Goal: Register for event/course

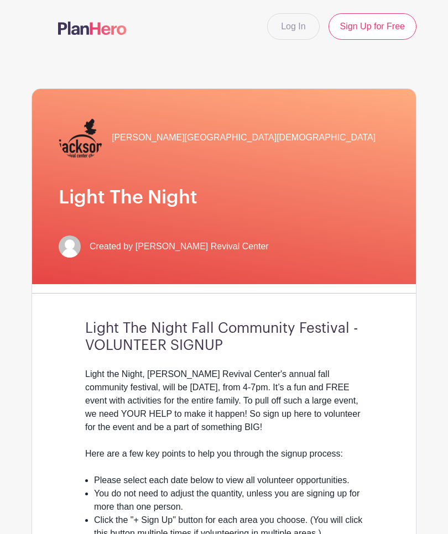
click at [298, 29] on link "Log In" at bounding box center [293, 26] width 52 height 27
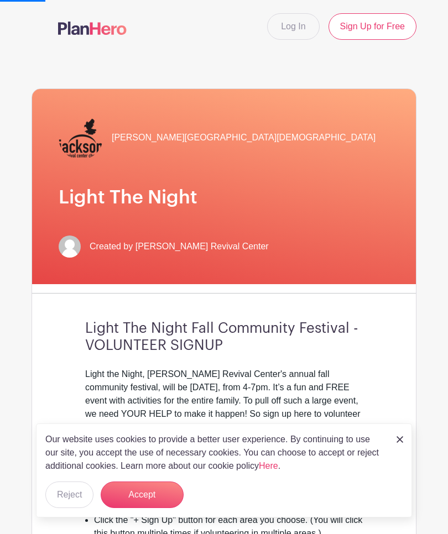
click at [155, 487] on button "Accept" at bounding box center [142, 495] width 83 height 27
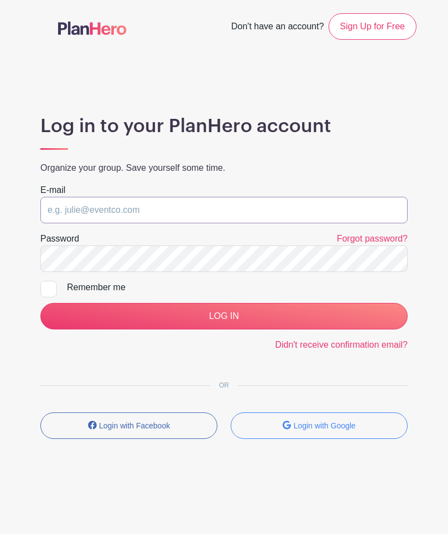
click at [277, 206] on input "email" at bounding box center [223, 210] width 367 height 27
type input "[EMAIL_ADDRESS][DOMAIN_NAME]"
click at [224, 316] on input "LOG IN" at bounding box center [223, 316] width 367 height 27
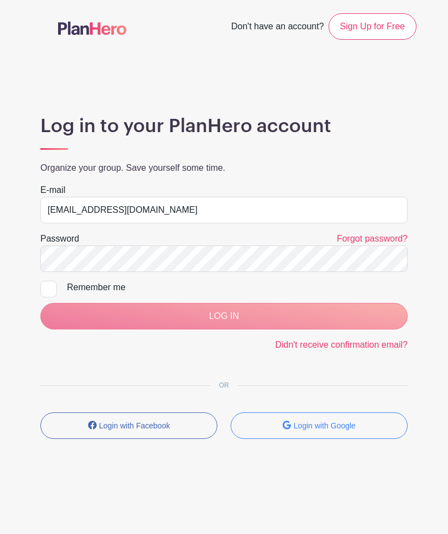
click at [353, 316] on div "LOG IN" at bounding box center [223, 316] width 367 height 27
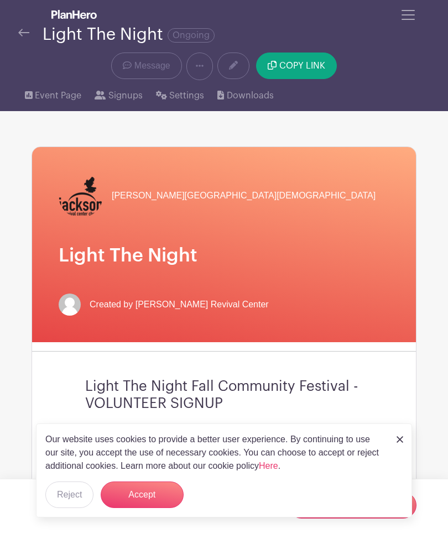
click at [153, 489] on button "Accept" at bounding box center [142, 495] width 83 height 27
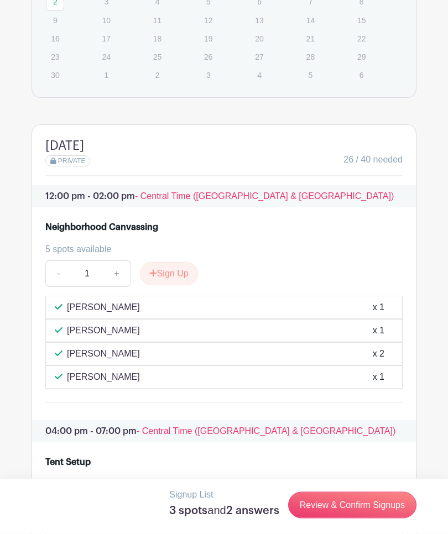
scroll to position [1017, 0]
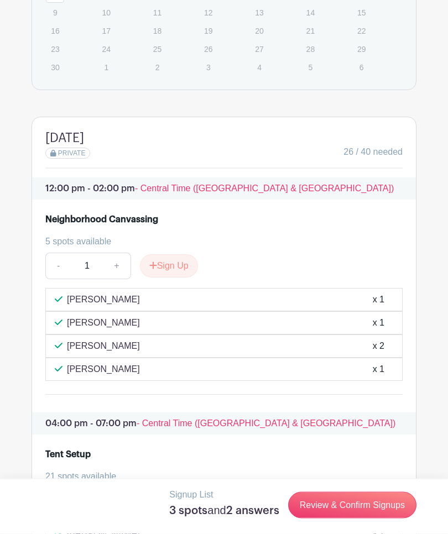
click at [354, 519] on link "Review & Confirm Signups" at bounding box center [352, 505] width 128 height 27
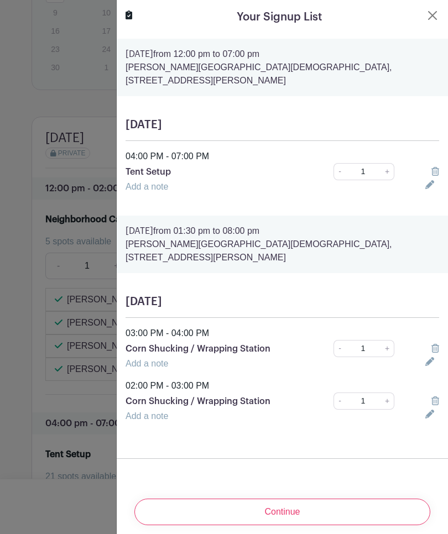
click at [437, 167] on icon at bounding box center [435, 171] width 8 height 9
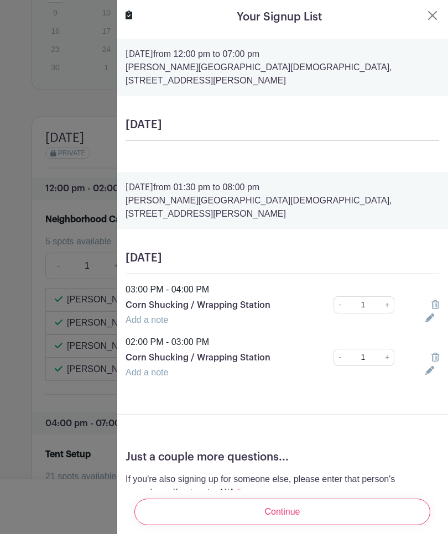
click at [432, 300] on link at bounding box center [435, 304] width 8 height 9
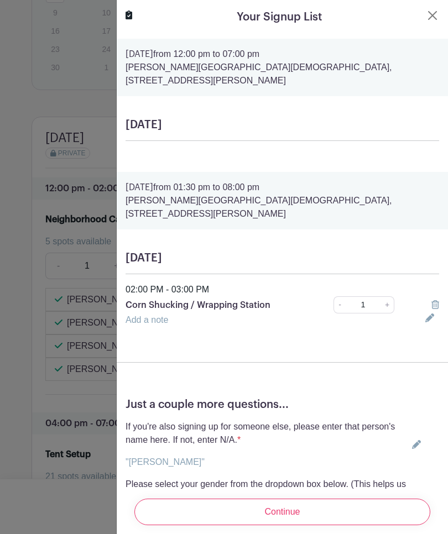
click at [431, 300] on icon at bounding box center [435, 304] width 8 height 9
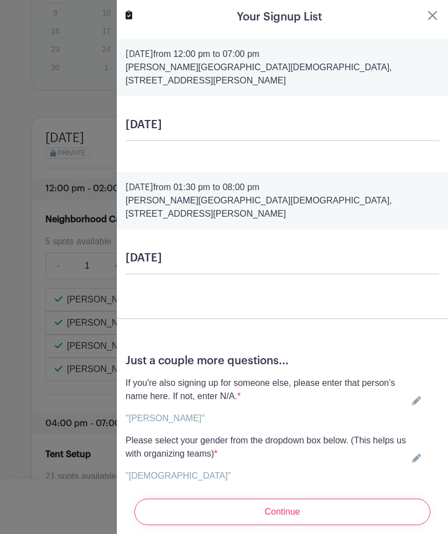
click at [439, 15] on button "Close" at bounding box center [432, 15] width 13 height 13
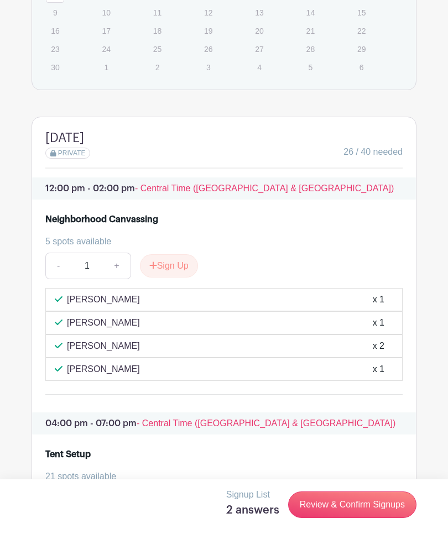
click at [332, 518] on link "Review & Confirm Signups" at bounding box center [352, 505] width 128 height 27
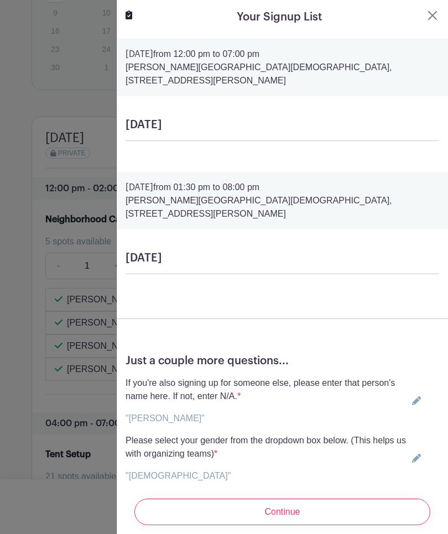
click at [433, 21] on button "Close" at bounding box center [432, 15] width 13 height 13
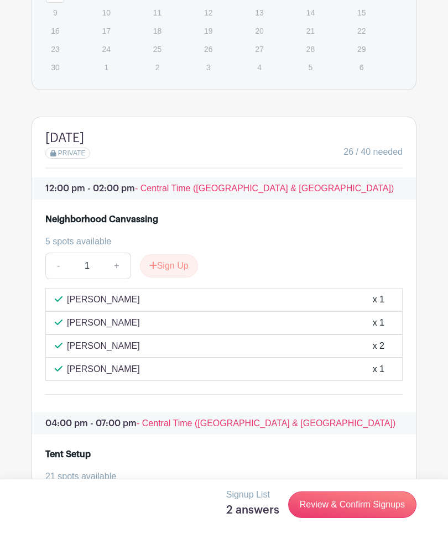
click at [330, 518] on link "Review & Confirm Signups" at bounding box center [352, 505] width 128 height 27
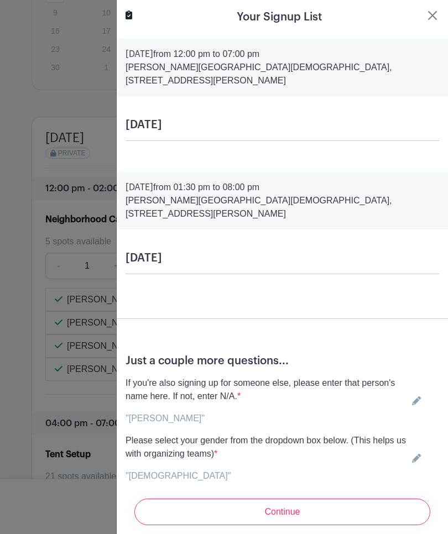
click at [357, 512] on input "Continue" at bounding box center [282, 512] width 296 height 27
click at [366, 91] on form "Saturday, November 01, 2025 from 12:00 pm to 07:00 pm Jackson Revival Center Ch…" at bounding box center [282, 296] width 331 height 515
click at [350, 510] on input "Continue" at bounding box center [282, 512] width 296 height 27
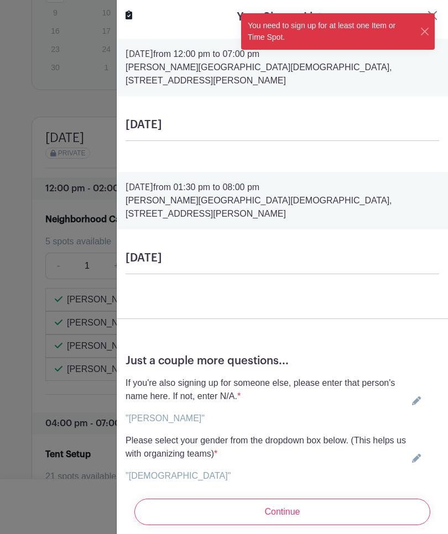
click at [423, 32] on button "Close" at bounding box center [425, 32] width 11 height 12
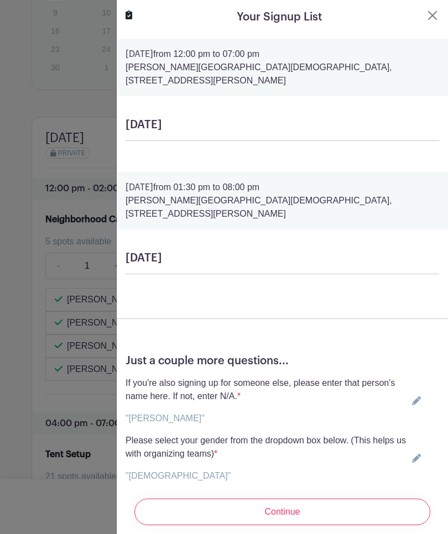
click at [38, 144] on div at bounding box center [224, 267] width 448 height 534
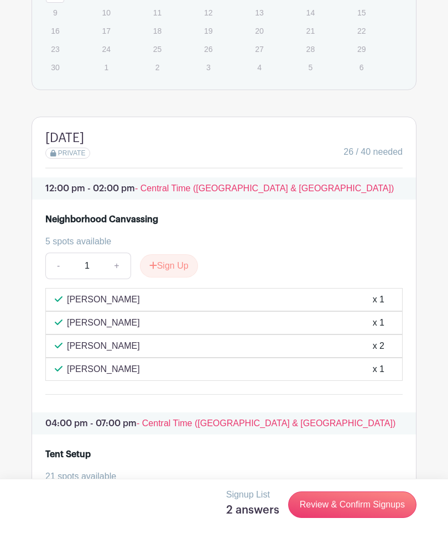
click at [32, 138] on turbo-frame "Dates and locations Event Dates THU Oct 30, 2025 05:30 pm - 07:00 pm 3 spots op…" at bounding box center [224, 235] width 385 height 1131
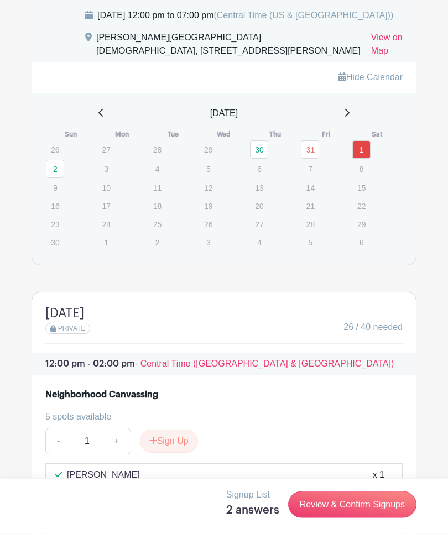
scroll to position [842, 0]
click at [312, 159] on link "31" at bounding box center [310, 149] width 18 height 18
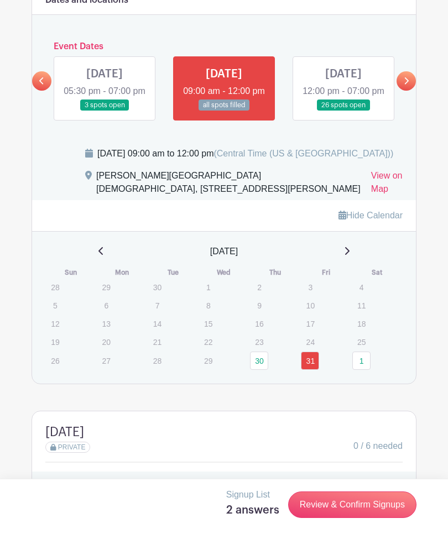
scroll to position [705, 0]
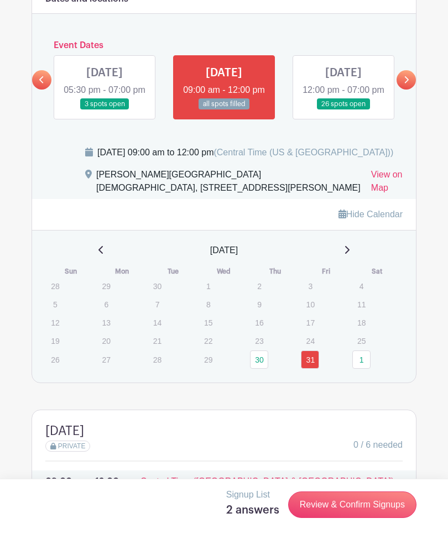
click at [343, 110] on link at bounding box center [343, 110] width 0 height 0
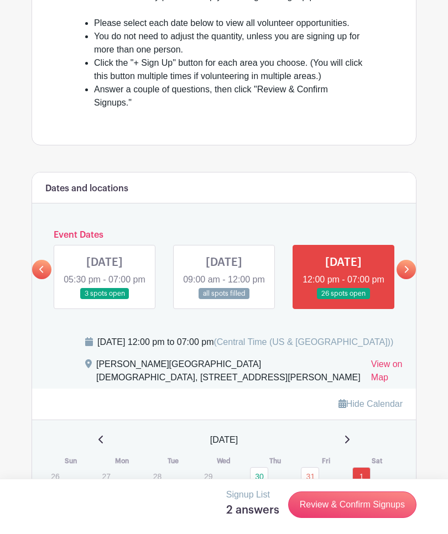
scroll to position [514, 0]
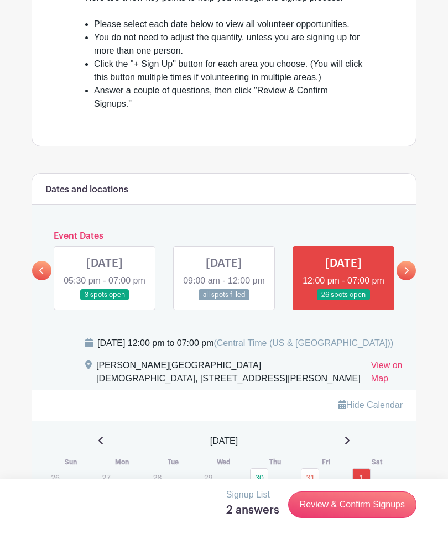
click at [408, 274] on icon at bounding box center [407, 270] width 4 height 7
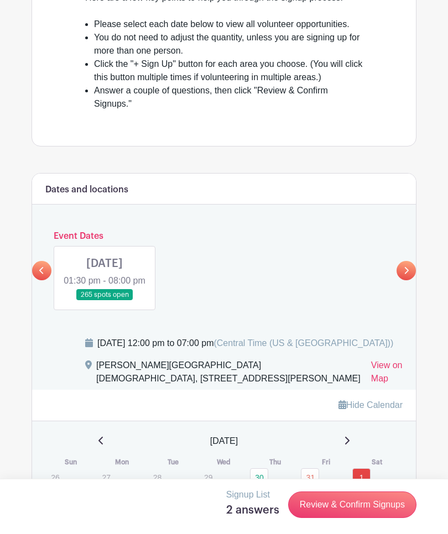
click at [105, 301] on link at bounding box center [105, 301] width 0 height 0
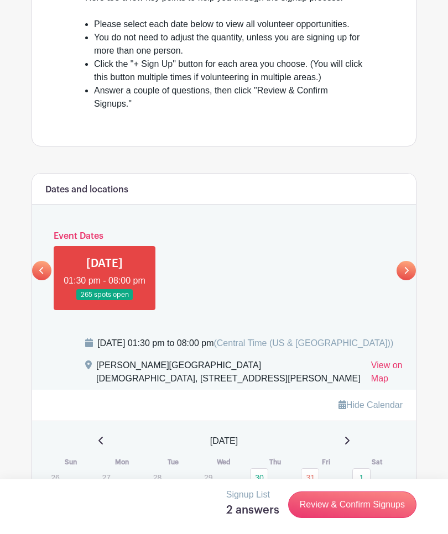
click at [105, 301] on link at bounding box center [105, 301] width 0 height 0
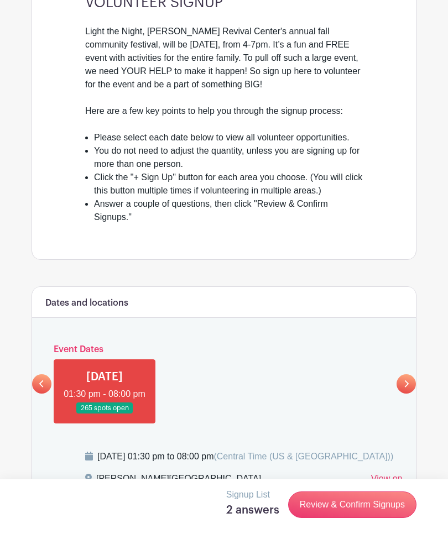
scroll to position [400, 0]
click at [40, 389] on icon at bounding box center [41, 384] width 5 height 8
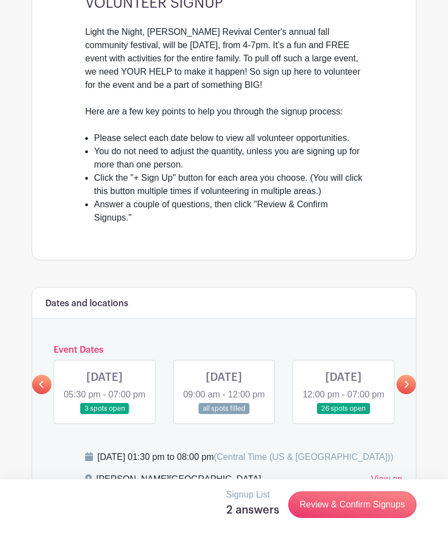
click at [343, 415] on link at bounding box center [343, 415] width 0 height 0
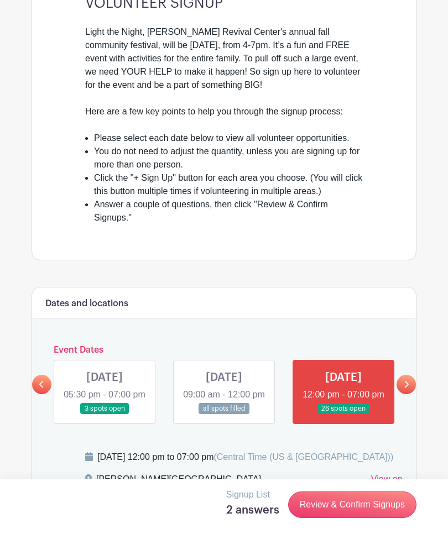
click at [343, 415] on link at bounding box center [343, 415] width 0 height 0
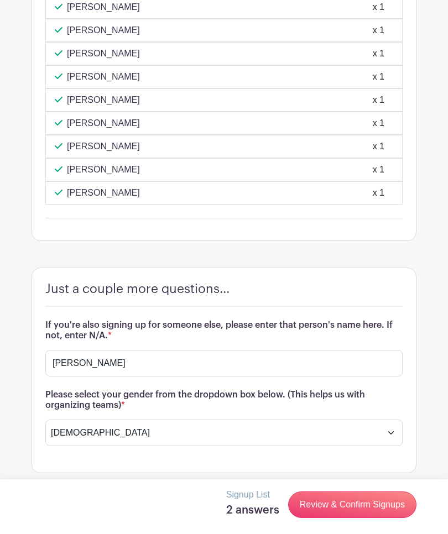
scroll to position [1558, 0]
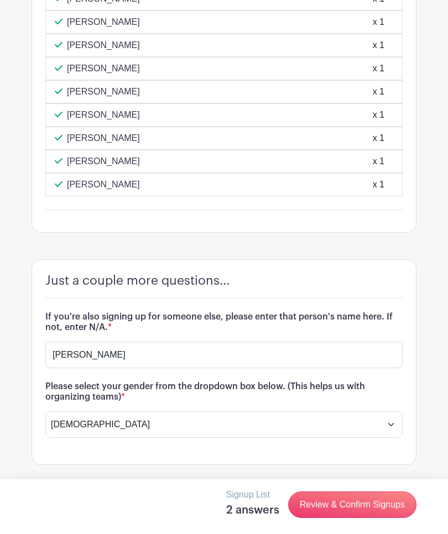
click at [362, 518] on link "Review & Confirm Signups" at bounding box center [352, 505] width 128 height 27
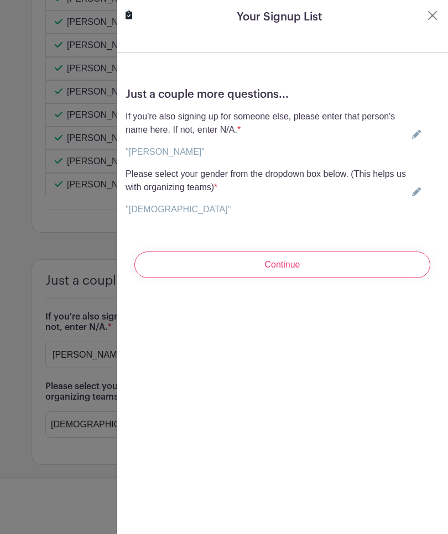
click at [431, 15] on button "Close" at bounding box center [432, 15] width 13 height 13
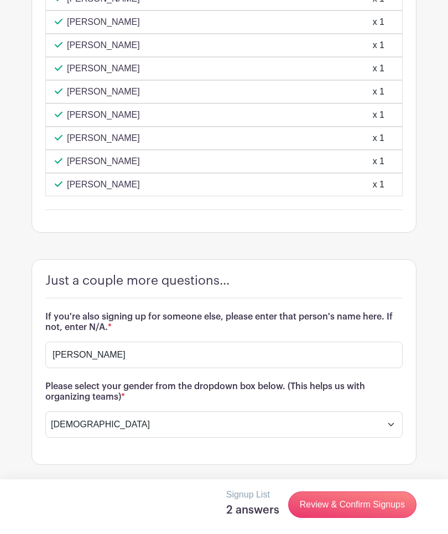
click at [371, 518] on link "Review & Confirm Signups" at bounding box center [352, 505] width 128 height 27
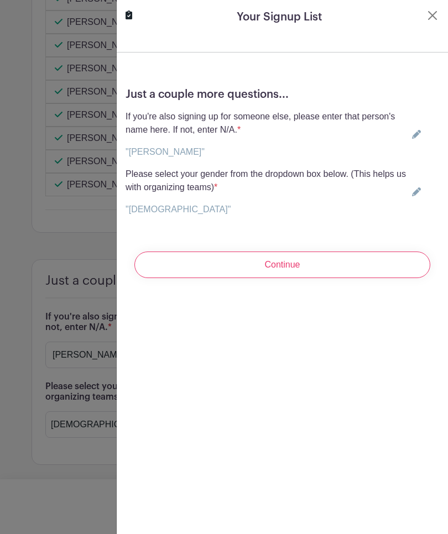
click at [366, 260] on input "Continue" at bounding box center [282, 265] width 296 height 27
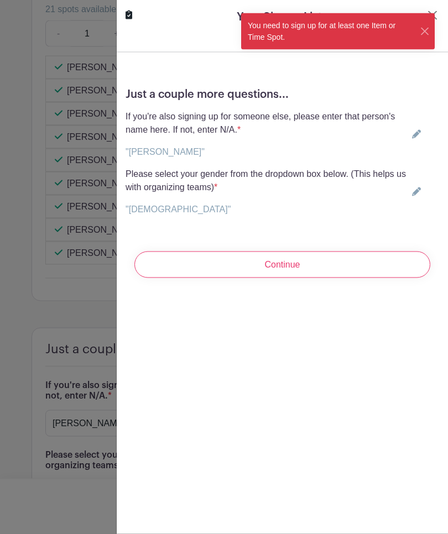
scroll to position [1485, 0]
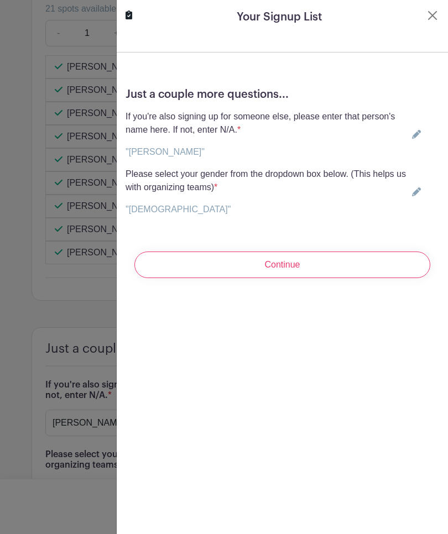
click at [418, 188] on icon at bounding box center [416, 191] width 9 height 9
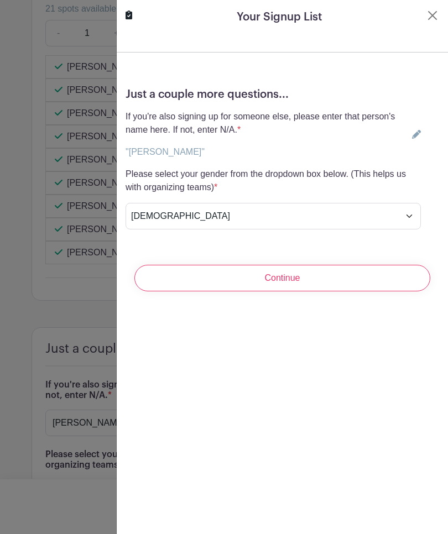
click at [420, 132] on icon at bounding box center [416, 134] width 9 height 9
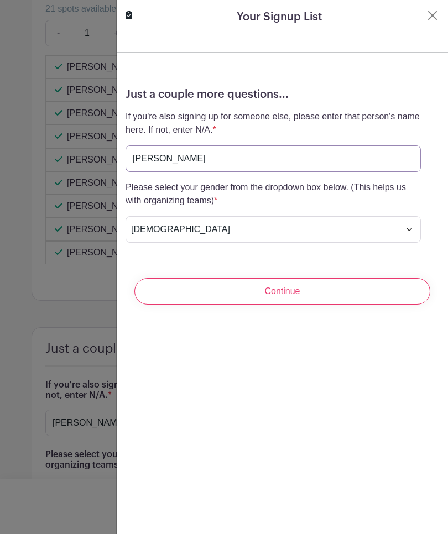
click at [215, 161] on input "Willie hunt" at bounding box center [273, 158] width 295 height 27
type input "W"
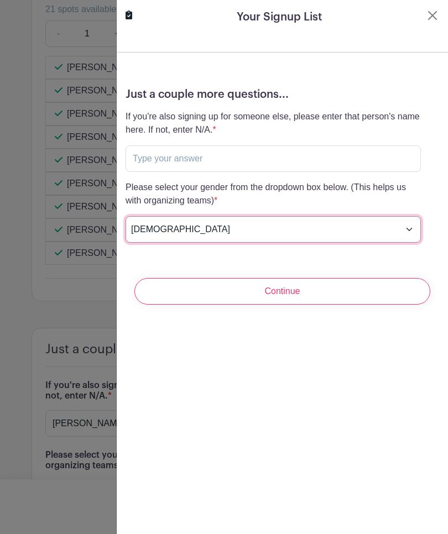
click at [405, 226] on select "Choose your answer Female Male I prefer not to answer" at bounding box center [273, 229] width 295 height 27
click at [179, 230] on select "Choose your answer Female Male I prefer not to answer" at bounding box center [273, 229] width 295 height 27
select select
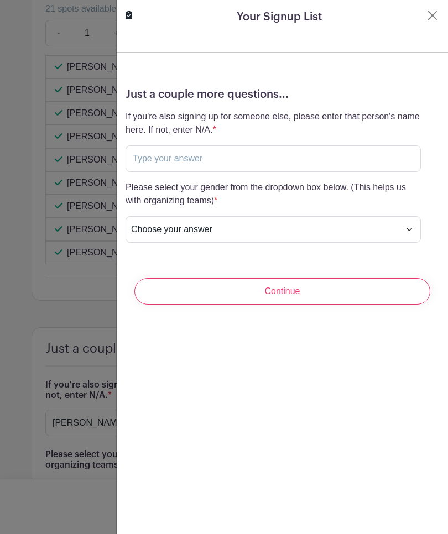
click at [431, 17] on button "Close" at bounding box center [432, 15] width 13 height 13
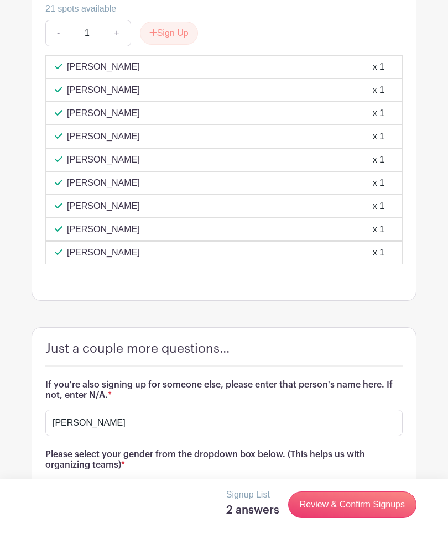
click at [332, 518] on link "Review & Confirm Signups" at bounding box center [352, 505] width 128 height 27
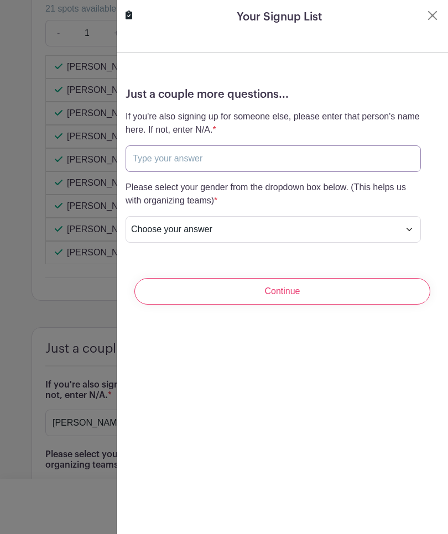
type input "Willie hunt"
click at [289, 152] on input "Willie hunt" at bounding box center [273, 158] width 295 height 27
click at [127, 15] on icon at bounding box center [129, 15] width 7 height 9
click at [22, 254] on div at bounding box center [224, 267] width 448 height 534
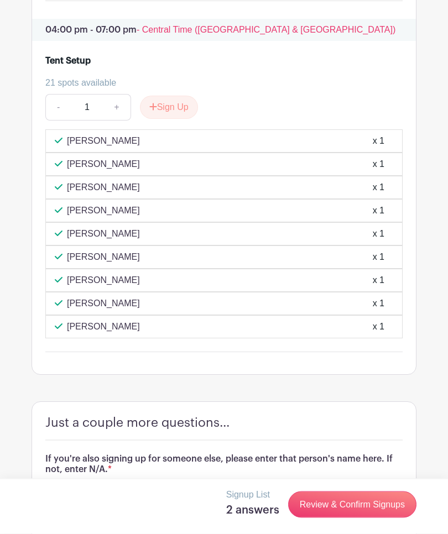
scroll to position [1411, 0]
click at [363, 518] on link "Review & Confirm Signups" at bounding box center [352, 505] width 128 height 27
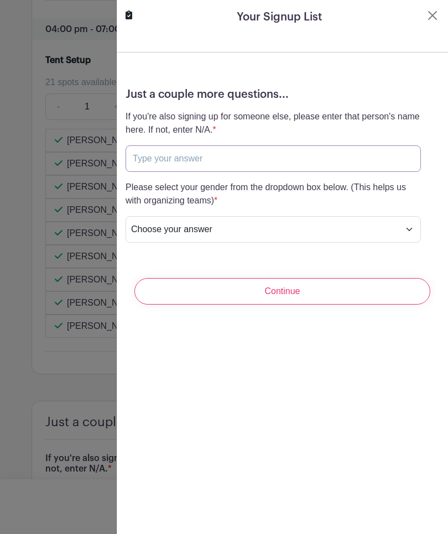
click at [140, 160] on input "text" at bounding box center [273, 158] width 295 height 27
click at [20, 155] on div at bounding box center [224, 267] width 448 height 534
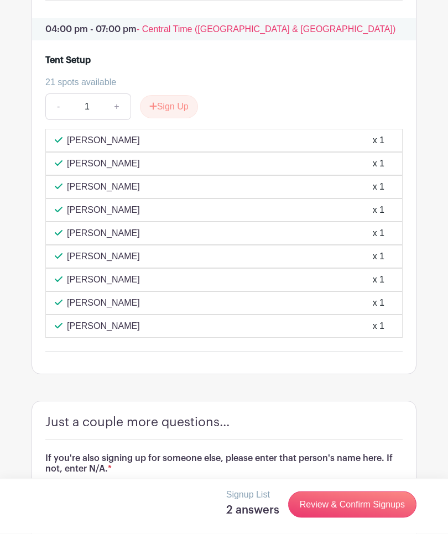
click at [163, 119] on button "Sign Up" at bounding box center [169, 107] width 58 height 23
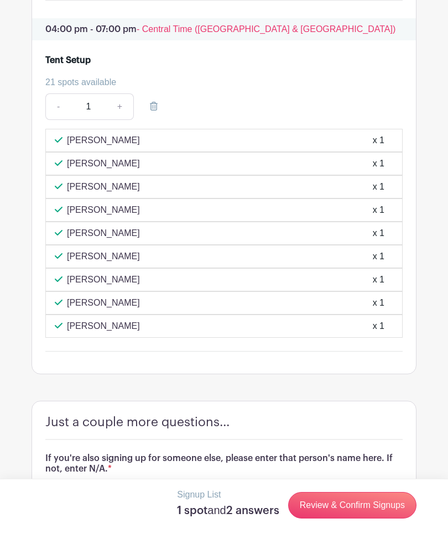
click at [354, 519] on link "Review & Confirm Signups" at bounding box center [352, 505] width 128 height 27
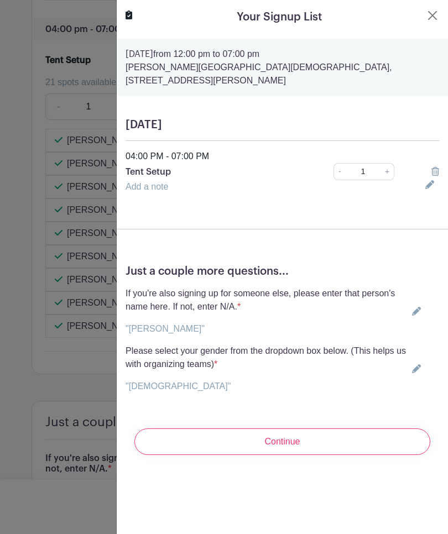
click at [328, 435] on input "Continue" at bounding box center [282, 442] width 296 height 27
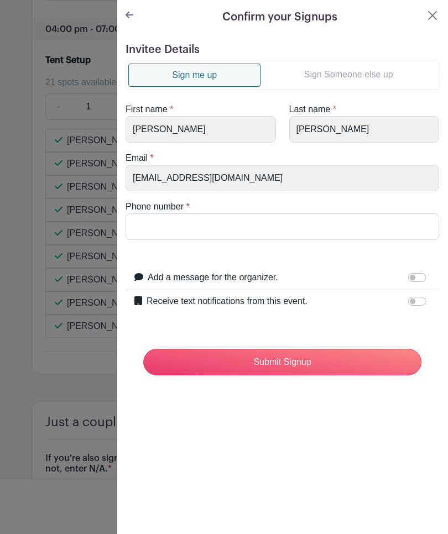
click at [380, 75] on link "Sign Someone else up" at bounding box center [348, 75] width 176 height 22
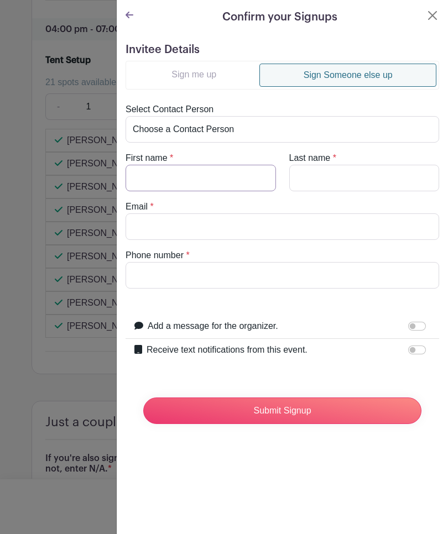
click at [234, 171] on input "First name" at bounding box center [201, 178] width 150 height 27
type input "Bill"
click at [346, 168] on input "Last name" at bounding box center [364, 178] width 150 height 27
type input "Hunt"
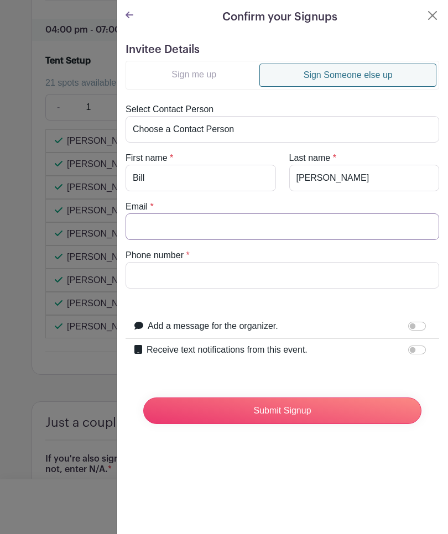
click at [211, 219] on input "Email" at bounding box center [283, 226] width 314 height 27
type input "treandquad@yahoo.com"
click at [208, 275] on input "Phone number" at bounding box center [283, 275] width 314 height 27
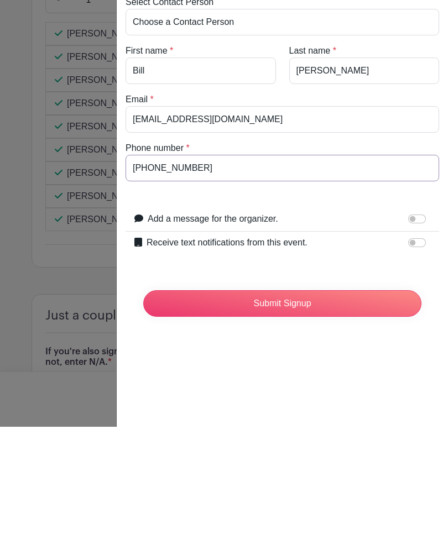
type input "601-331-1018"
click at [326, 398] on input "Submit Signup" at bounding box center [282, 411] width 278 height 27
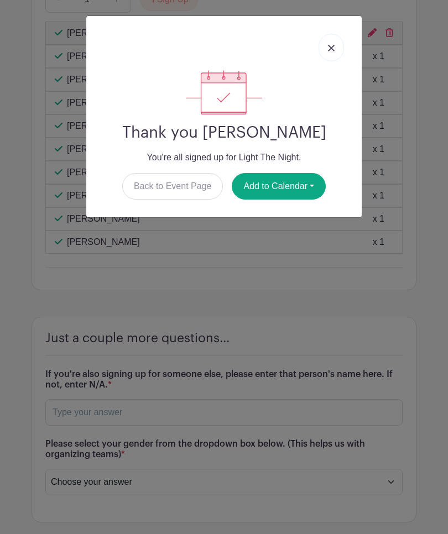
click at [328, 50] on img at bounding box center [331, 48] width 7 height 7
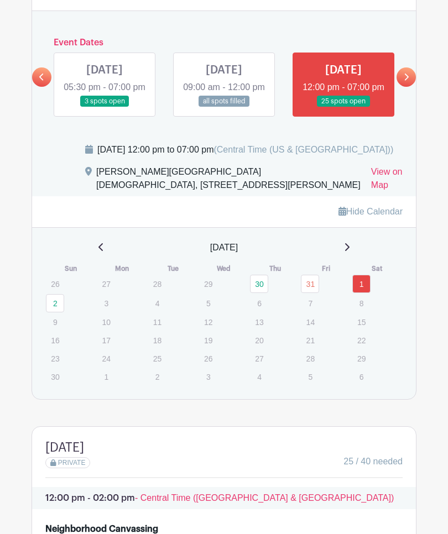
scroll to position [699, 0]
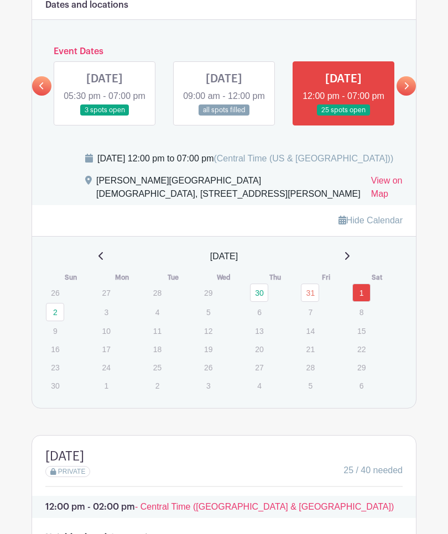
click at [411, 96] on link at bounding box center [406, 85] width 19 height 19
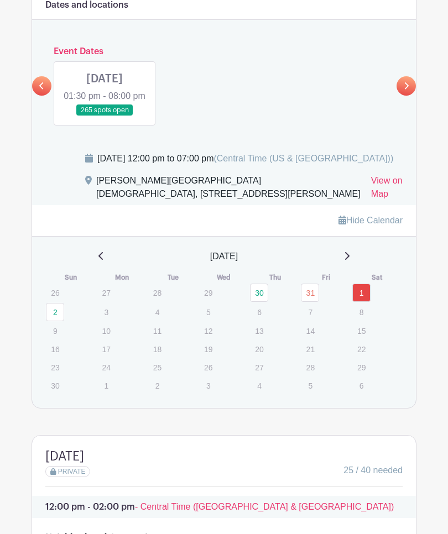
click at [105, 116] on link at bounding box center [105, 116] width 0 height 0
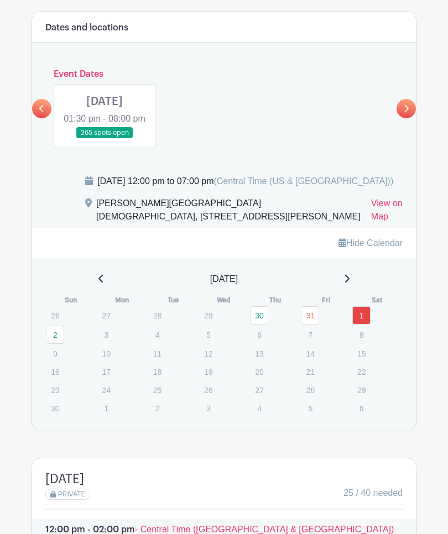
scroll to position [669, 0]
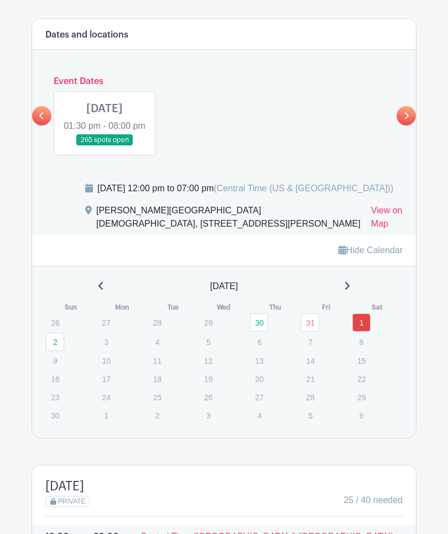
click at [105, 146] on link at bounding box center [105, 146] width 0 height 0
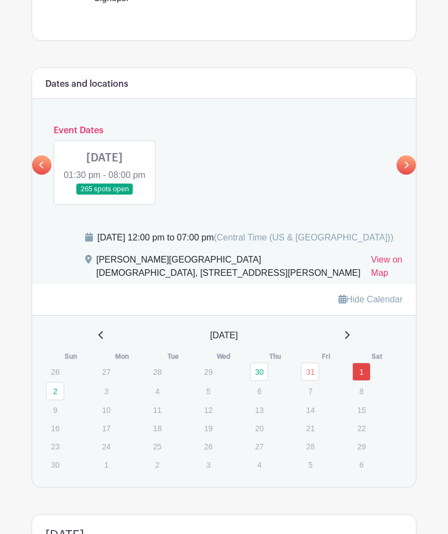
scroll to position [617, 0]
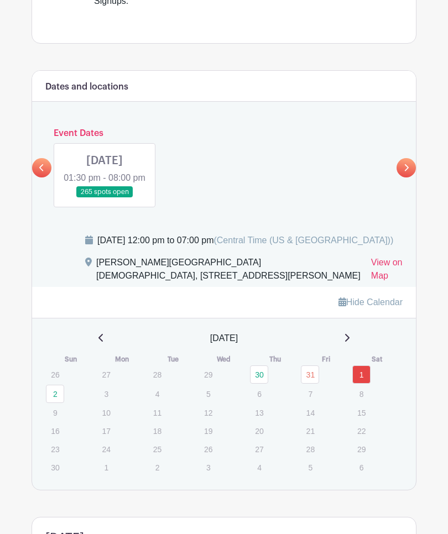
click at [38, 178] on link at bounding box center [41, 167] width 19 height 19
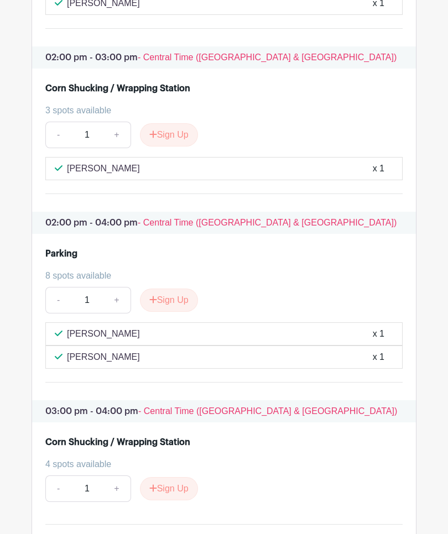
scroll to position [1569, 0]
click at [170, 147] on button "Sign Up" at bounding box center [169, 134] width 58 height 23
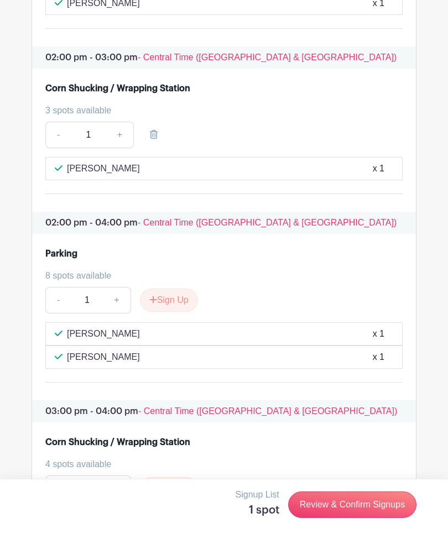
click at [354, 518] on link "Review & Confirm Signups" at bounding box center [352, 505] width 128 height 27
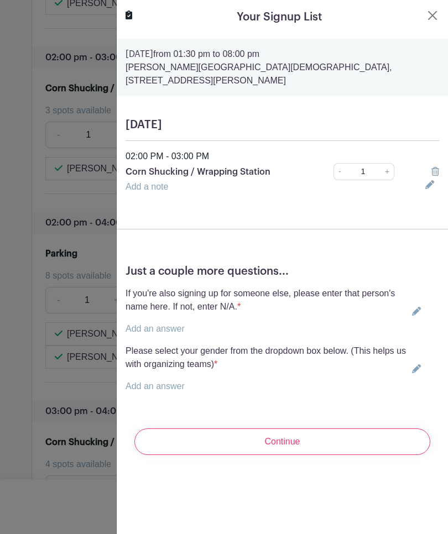
click at [284, 322] on p "Add an answer" at bounding box center [267, 328] width 282 height 13
click at [413, 307] on icon at bounding box center [416, 311] width 9 height 9
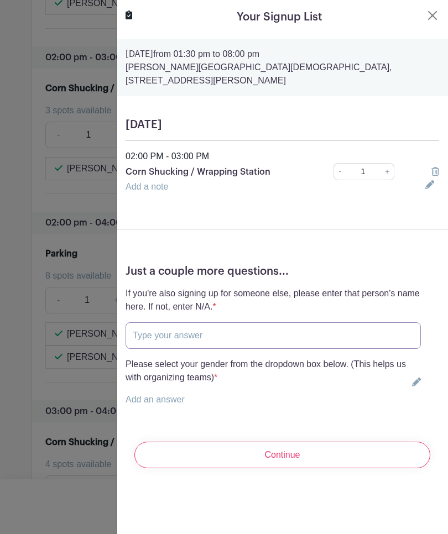
click at [186, 323] on input "text" at bounding box center [273, 335] width 295 height 27
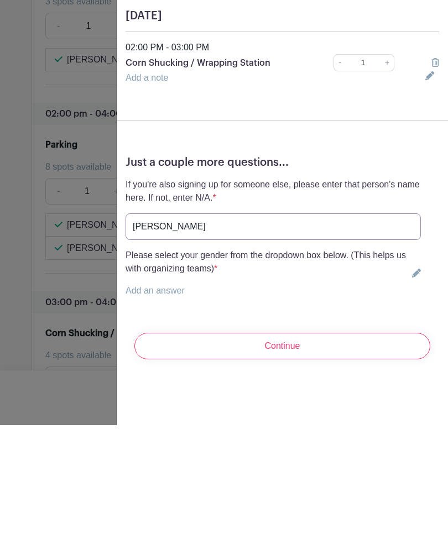
type input "Mary Hunt"
click at [411, 378] on link at bounding box center [414, 382] width 13 height 9
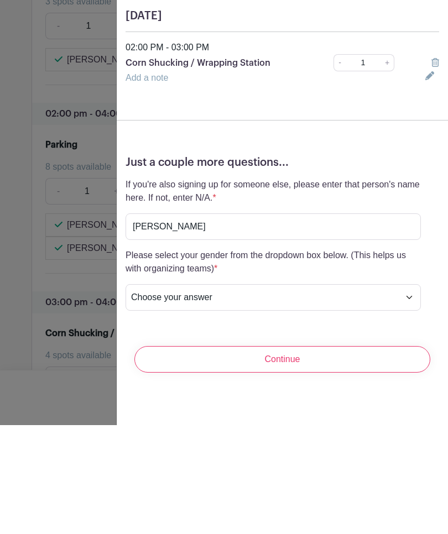
scroll to position [1678, 0]
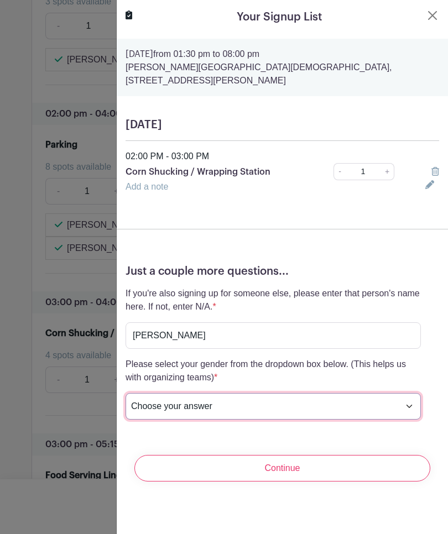
click at [377, 400] on select "Choose your answer Female Male I prefer not to answer" at bounding box center [273, 406] width 295 height 27
select select "5152"
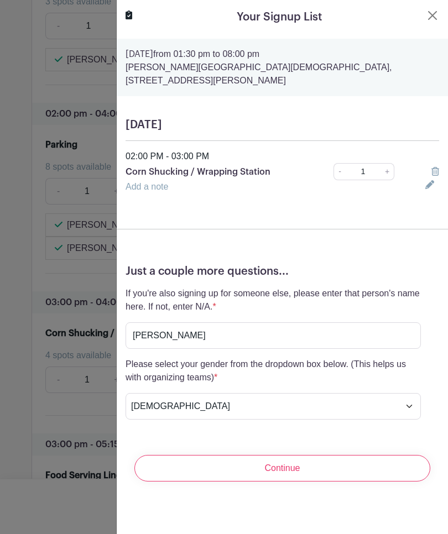
click at [346, 458] on input "Continue" at bounding box center [282, 468] width 296 height 27
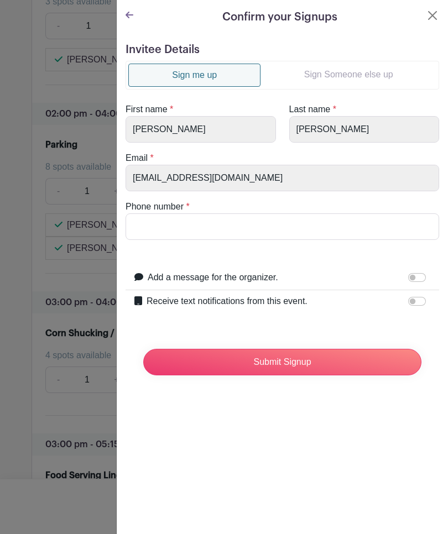
click at [373, 72] on link "Sign Someone else up" at bounding box center [348, 75] width 176 height 22
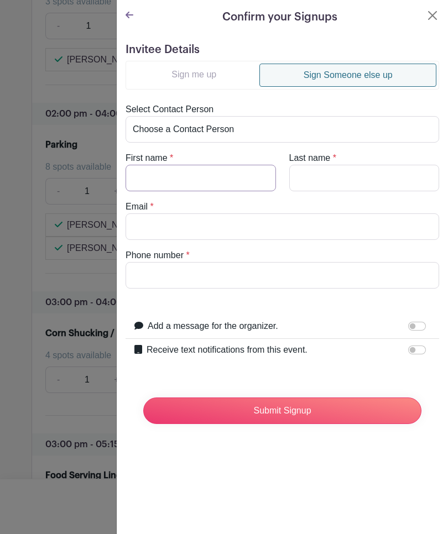
click at [199, 180] on input "First name" at bounding box center [201, 178] width 150 height 27
type input "Mary"
click at [342, 176] on input "Last name" at bounding box center [364, 178] width 150 height 27
type input "Hunt"
click at [190, 215] on input "Email" at bounding box center [283, 226] width 314 height 27
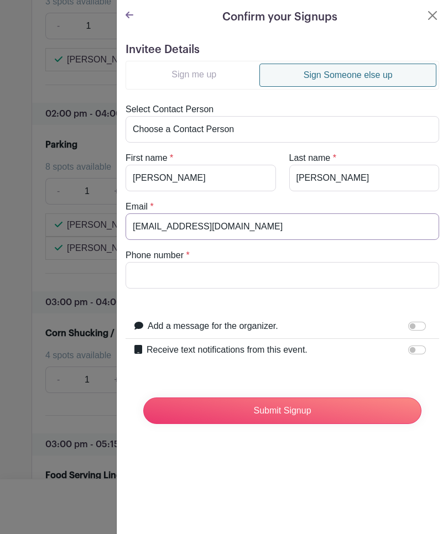
type input "treandquad@yahoo.com"
click at [210, 278] on input "Phone number" at bounding box center [283, 275] width 314 height 27
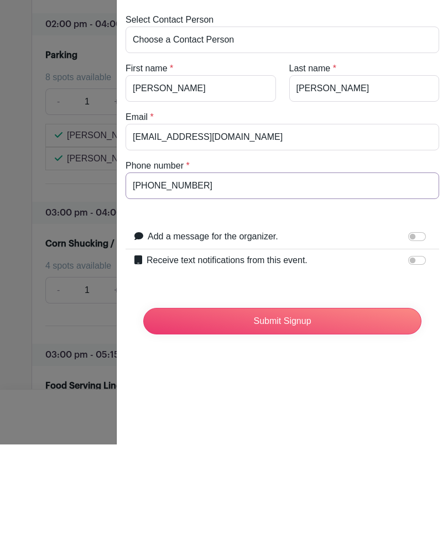
type input "601-720-5477"
click at [328, 398] on input "Submit Signup" at bounding box center [282, 411] width 278 height 27
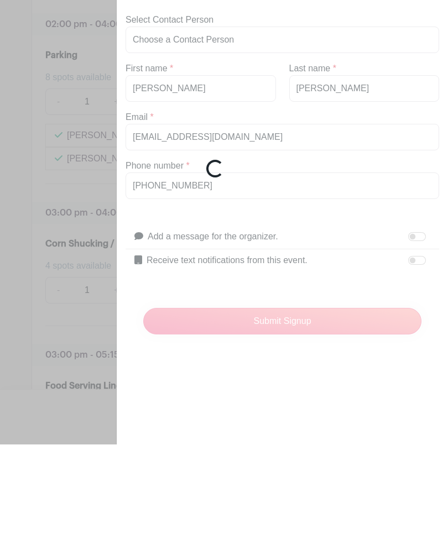
scroll to position [1767, 0]
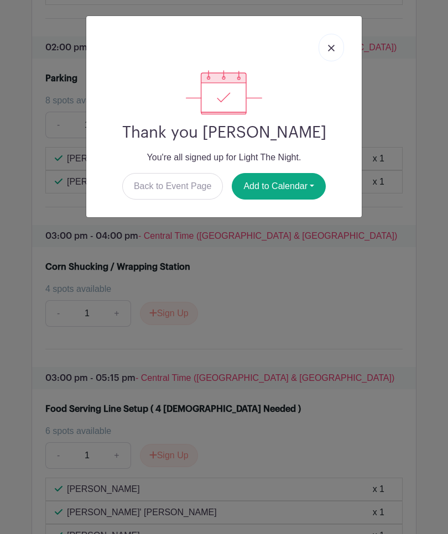
click at [331, 50] on img at bounding box center [331, 48] width 7 height 7
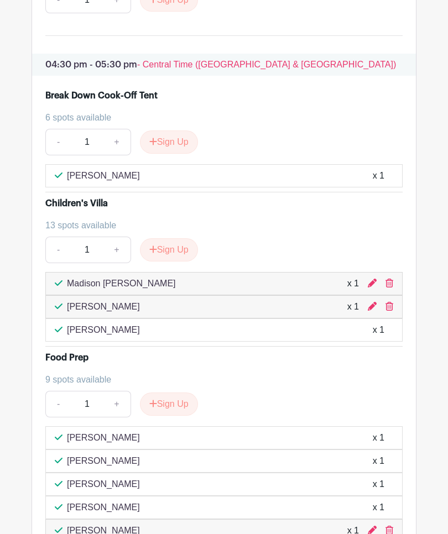
scroll to position [4588, 0]
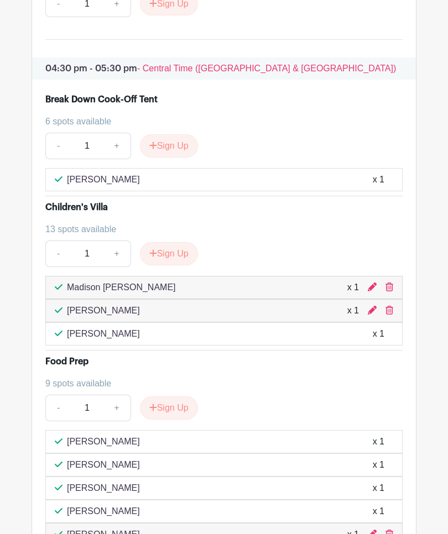
click at [171, 158] on button "Sign Up" at bounding box center [169, 145] width 58 height 23
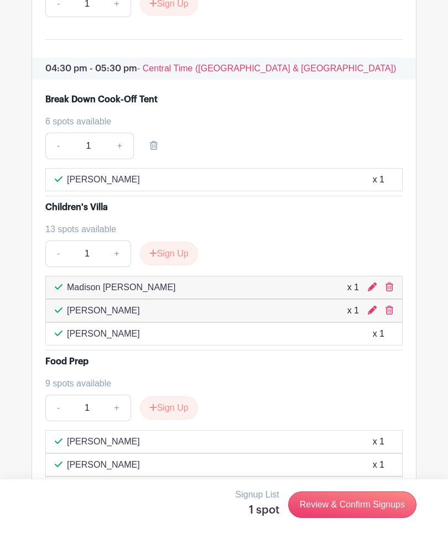
click at [367, 504] on link "Review & Confirm Signups" at bounding box center [352, 505] width 128 height 27
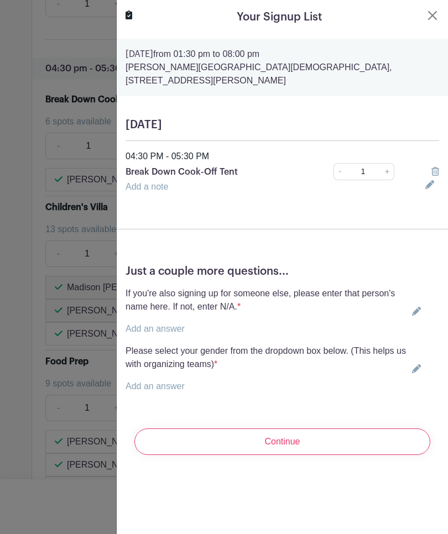
click at [417, 307] on icon at bounding box center [416, 311] width 9 height 9
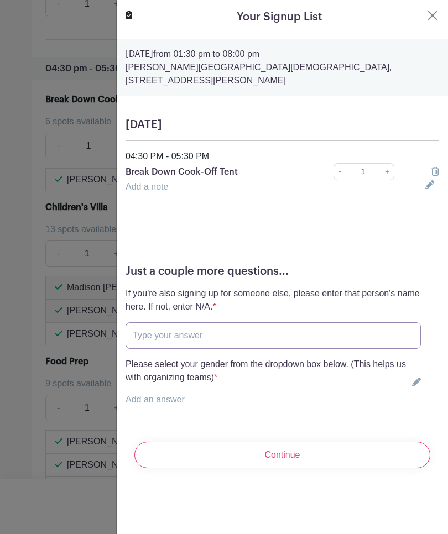
click at [236, 324] on input "text" at bounding box center [273, 335] width 295 height 27
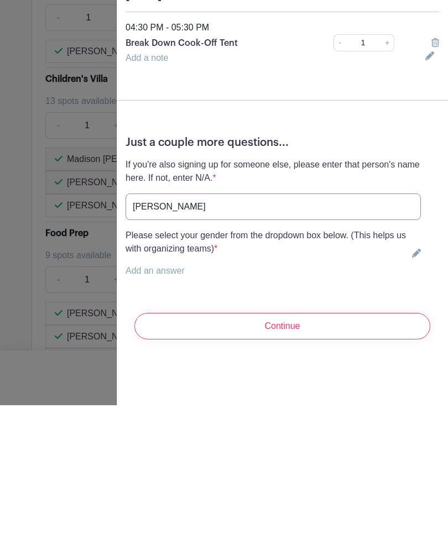
type input "Jay Gaston"
click at [416, 378] on icon at bounding box center [416, 382] width 9 height 9
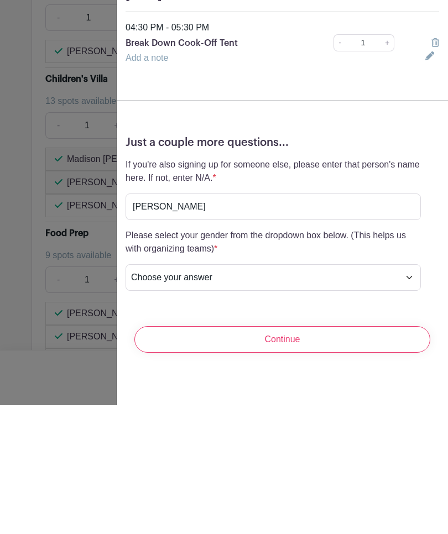
scroll to position [4717, 0]
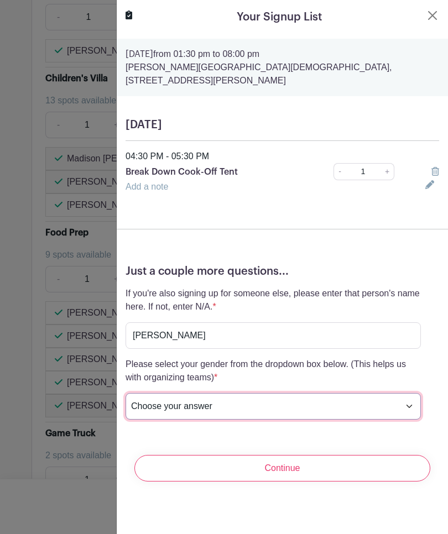
click at [410, 397] on select "Choose your answer Female Male I prefer not to answer" at bounding box center [273, 406] width 295 height 27
select select "5153"
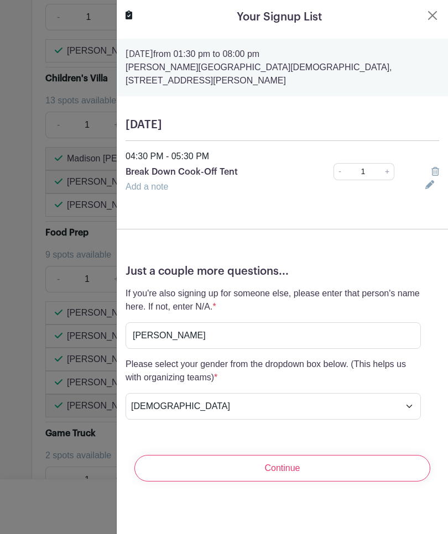
click at [351, 464] on input "Continue" at bounding box center [282, 468] width 296 height 27
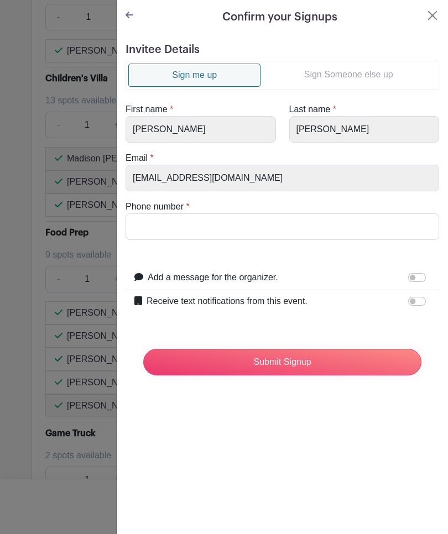
click at [436, 18] on button "Close" at bounding box center [432, 15] width 13 height 13
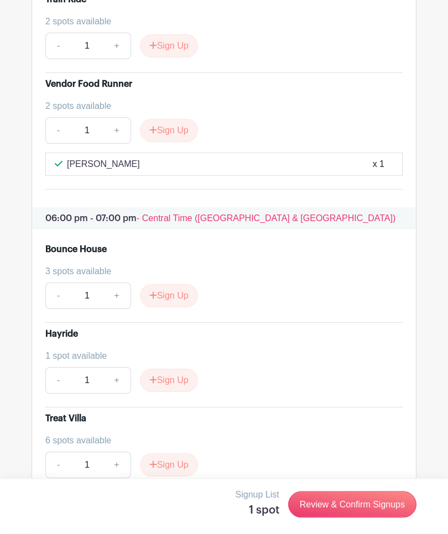
scroll to position [7457, 0]
click at [162, 308] on button "Sign Up" at bounding box center [169, 296] width 58 height 23
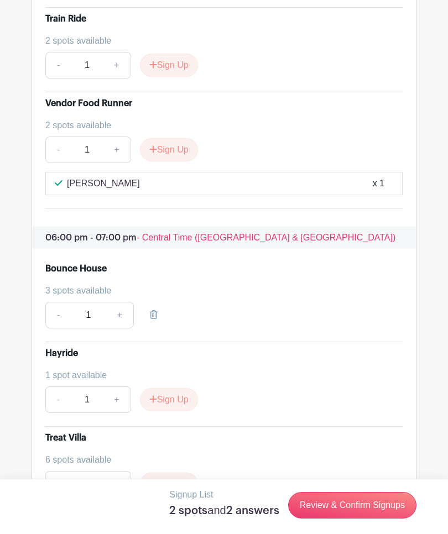
scroll to position [7438, 0]
click at [365, 519] on link "Review & Confirm Signups" at bounding box center [352, 505] width 128 height 27
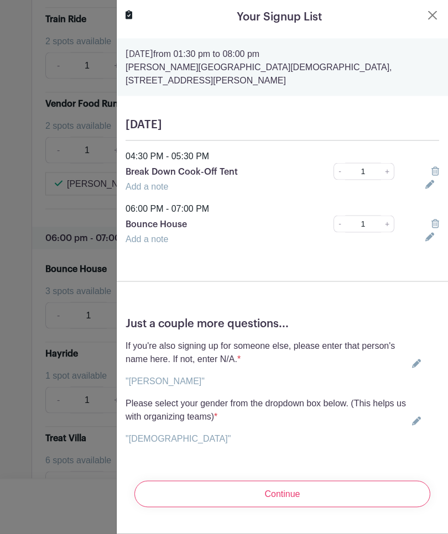
scroll to position [7438, 0]
click at [429, 165] on div at bounding box center [432, 171] width 27 height 13
click at [437, 167] on icon at bounding box center [435, 171] width 8 height 9
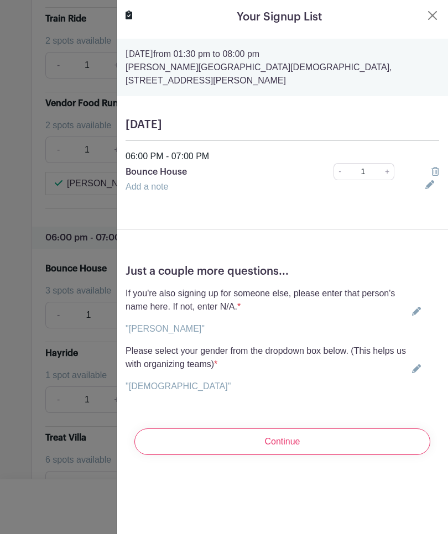
click at [415, 307] on icon at bounding box center [416, 311] width 9 height 9
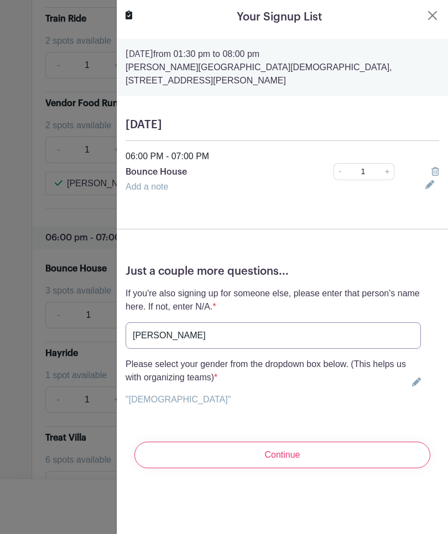
click at [211, 322] on input "Jay Gaston" at bounding box center [273, 335] width 295 height 27
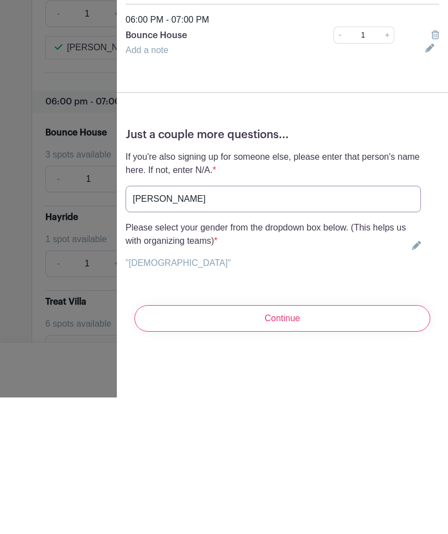
type input "Joey Davis"
click at [417, 378] on icon at bounding box center [416, 382] width 9 height 9
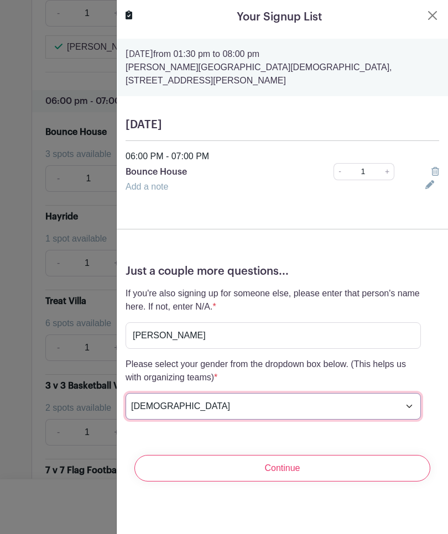
click at [409, 393] on select "Choose your answer Female Male I prefer not to answer" at bounding box center [273, 406] width 295 height 27
select select "5152"
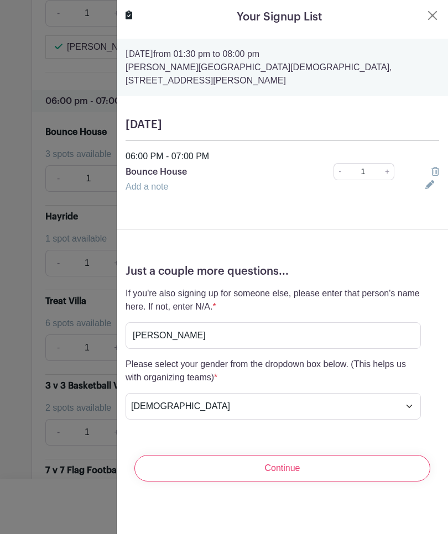
click at [324, 458] on input "Continue" at bounding box center [282, 468] width 296 height 27
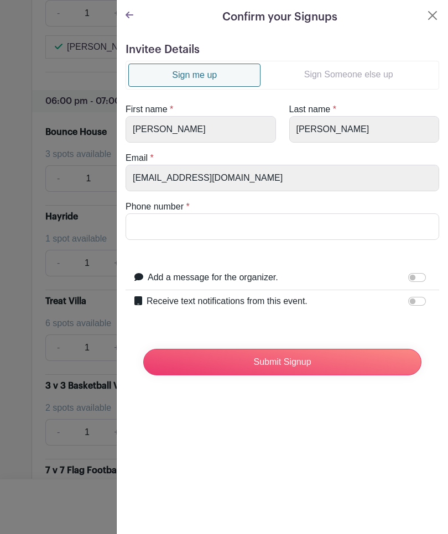
click at [379, 72] on link "Sign Someone else up" at bounding box center [348, 75] width 176 height 22
click at [372, 79] on link "Sign Someone else up" at bounding box center [348, 75] width 176 height 22
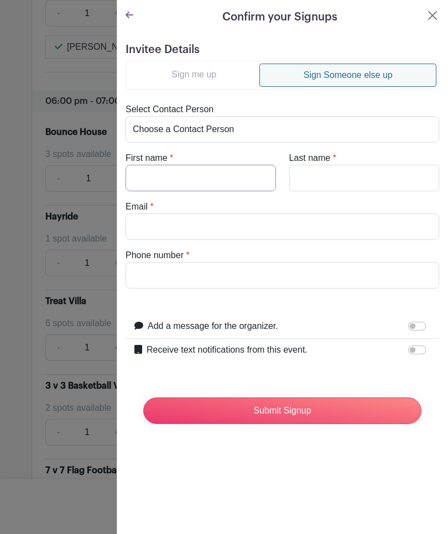
click at [205, 180] on input "First name" at bounding box center [201, 178] width 150 height 27
type input "Joye"
click at [341, 189] on input "Last name" at bounding box center [364, 178] width 150 height 27
type input "Davis"
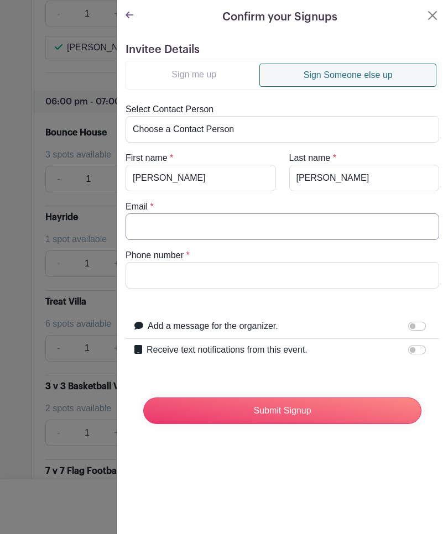
click at [196, 228] on input "Email" at bounding box center [283, 226] width 314 height 27
type input "Joye.bdavis@gmail.com"
click at [187, 267] on input "Phone number" at bounding box center [283, 275] width 314 height 27
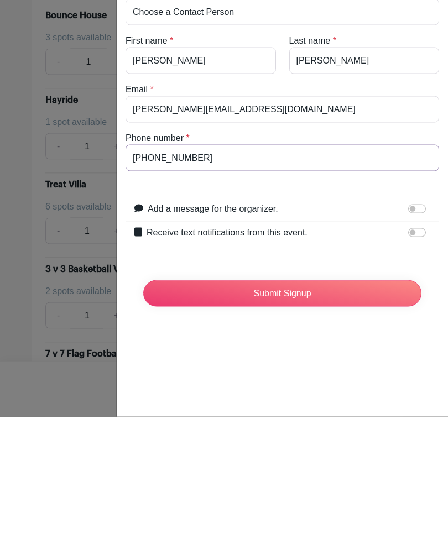
type input "601-383-5780"
click at [324, 398] on input "Submit Signup" at bounding box center [282, 411] width 278 height 27
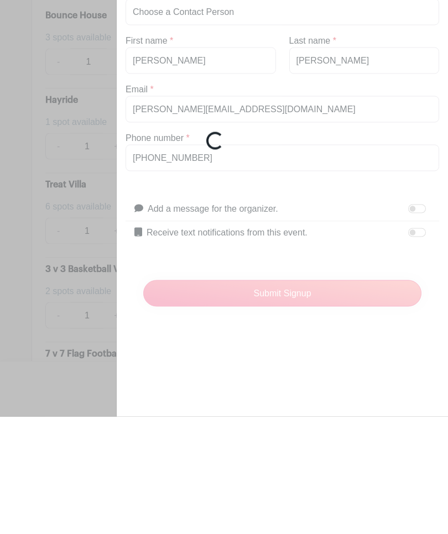
scroll to position [7692, 0]
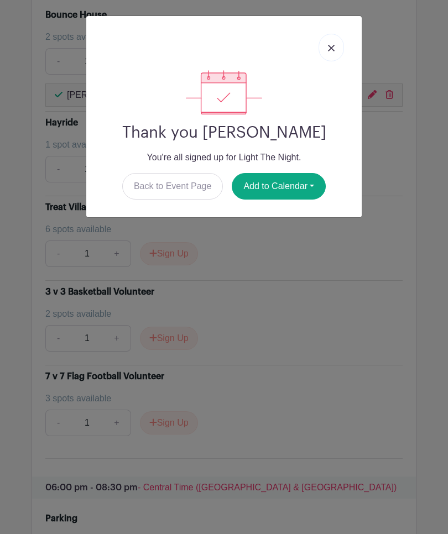
click at [326, 54] on link at bounding box center [331, 48] width 25 height 28
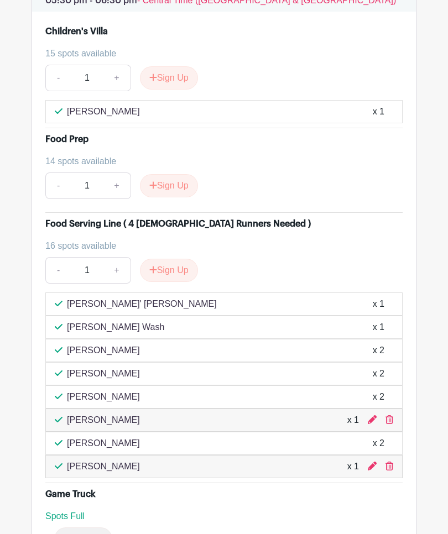
scroll to position [6445, 0]
click at [167, 282] on button "Sign Up" at bounding box center [169, 270] width 58 height 23
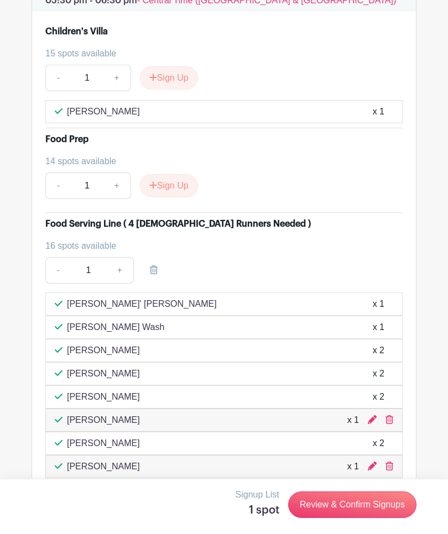
click at [360, 518] on link "Review & Confirm Signups" at bounding box center [352, 505] width 128 height 27
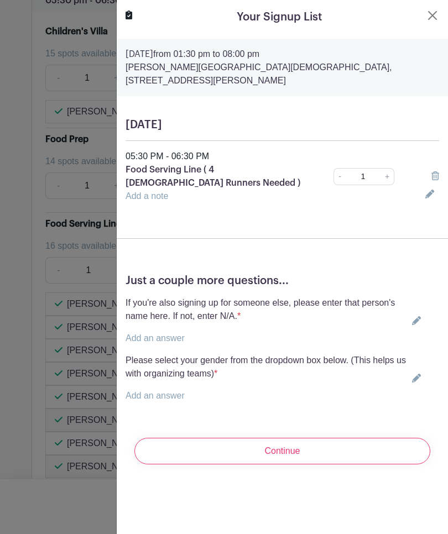
click at [421, 316] on icon at bounding box center [416, 320] width 9 height 9
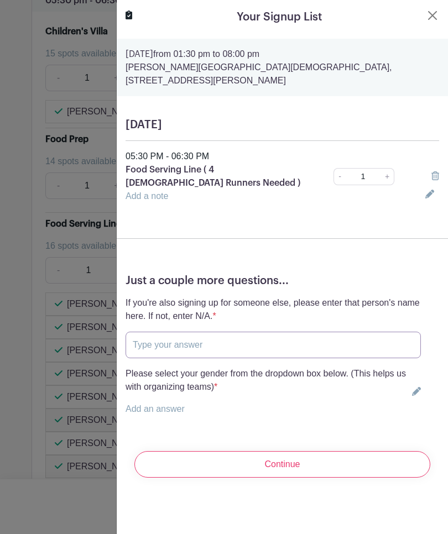
click at [249, 338] on input "text" at bounding box center [273, 345] width 295 height 27
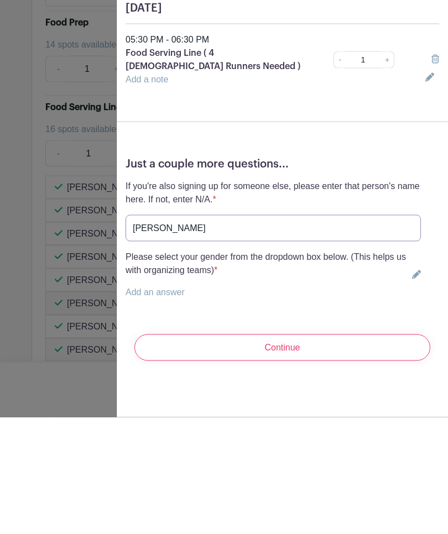
type input "Linda Williams"
click at [416, 387] on icon at bounding box center [416, 391] width 9 height 9
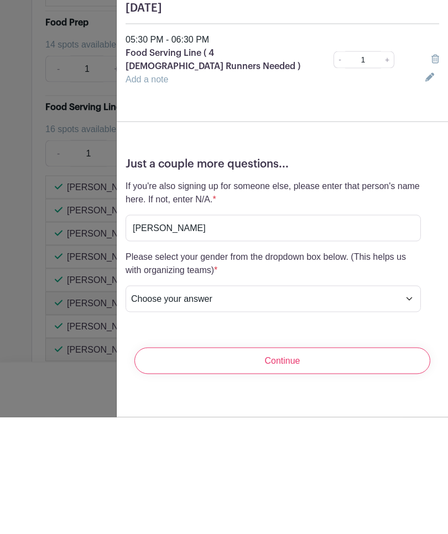
scroll to position [6562, 0]
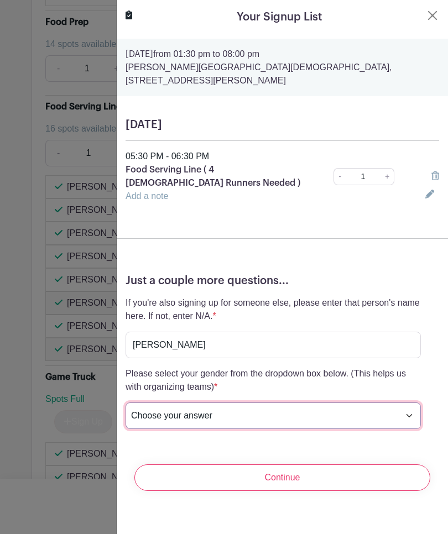
click at [408, 403] on select "Choose your answer Female Male I prefer not to answer" at bounding box center [273, 416] width 295 height 27
select select "5152"
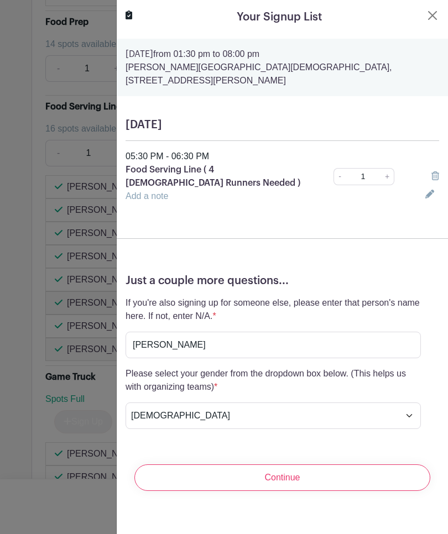
click at [335, 469] on input "Continue" at bounding box center [282, 478] width 296 height 27
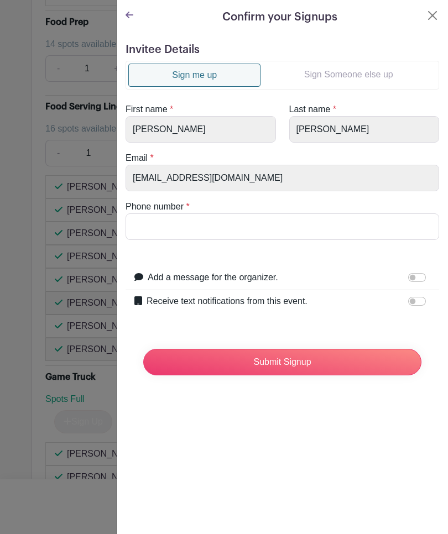
click at [367, 80] on link "Sign Someone else up" at bounding box center [348, 75] width 176 height 22
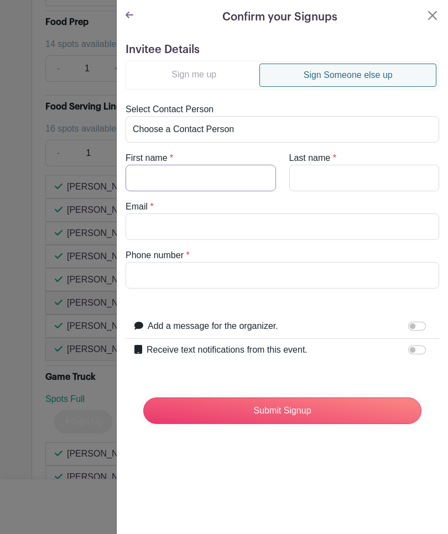
click at [231, 186] on input "First name" at bounding box center [201, 178] width 150 height 27
type input "Linda"
click at [343, 181] on input "Last name" at bounding box center [364, 178] width 150 height 27
type input "Williams"
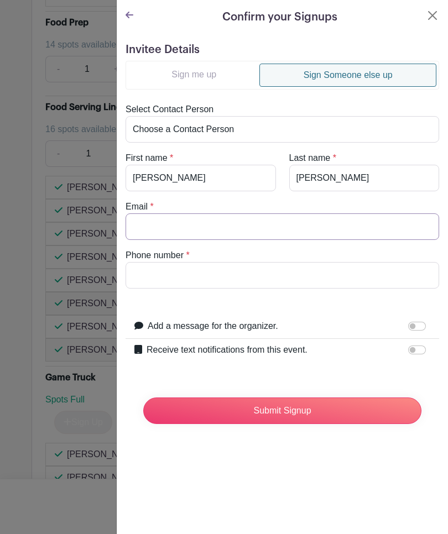
click at [220, 231] on input "Email" at bounding box center [283, 226] width 314 height 27
click at [191, 282] on input "Phone number" at bounding box center [283, 275] width 314 height 27
type input "601-260-4938"
click at [195, 227] on input "Email" at bounding box center [283, 226] width 314 height 27
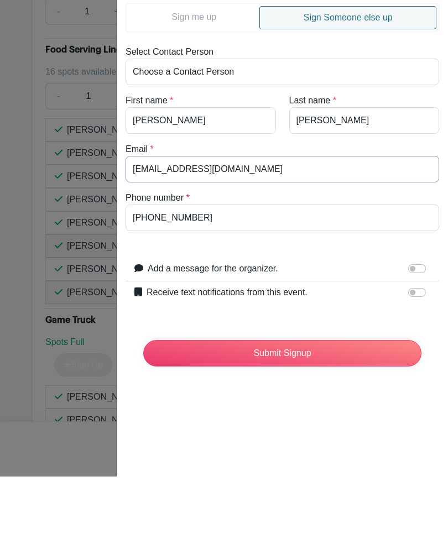
type input "gigiwillagms@yahoo.com"
click at [355, 398] on input "Submit Signup" at bounding box center [282, 411] width 278 height 27
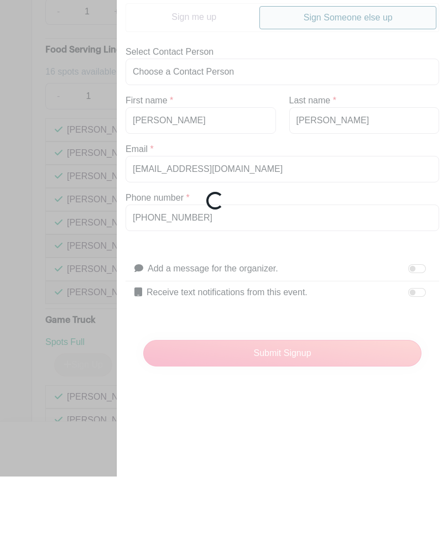
scroll to position [6620, 0]
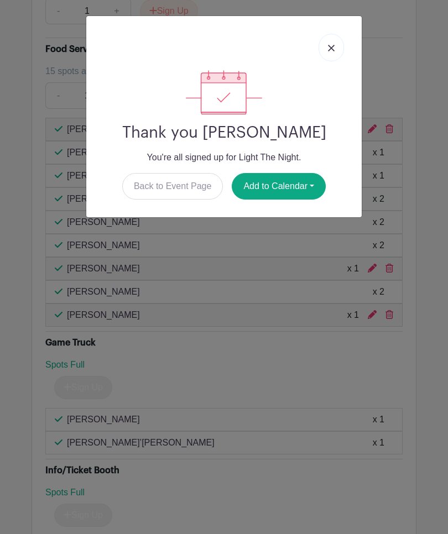
click at [327, 52] on link at bounding box center [331, 48] width 25 height 28
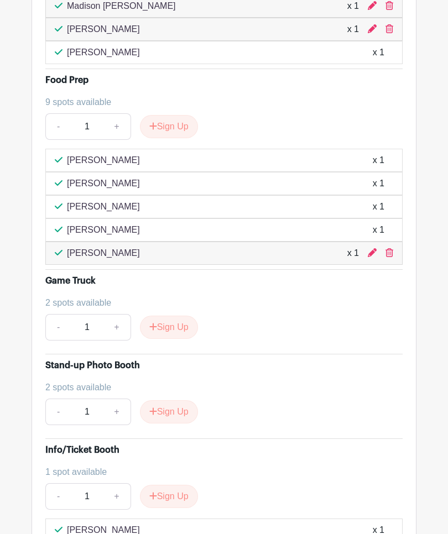
scroll to position [4869, 0]
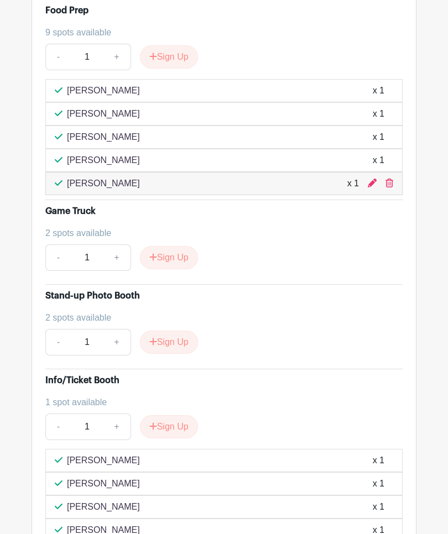
scroll to position [4939, 0]
click at [168, 354] on button "Sign Up" at bounding box center [169, 342] width 58 height 23
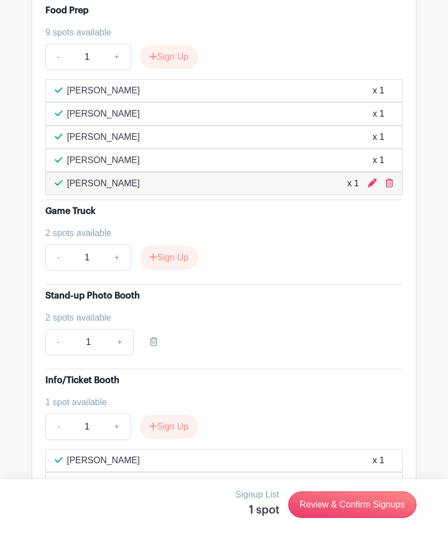
click at [353, 518] on link "Review & Confirm Signups" at bounding box center [352, 505] width 128 height 27
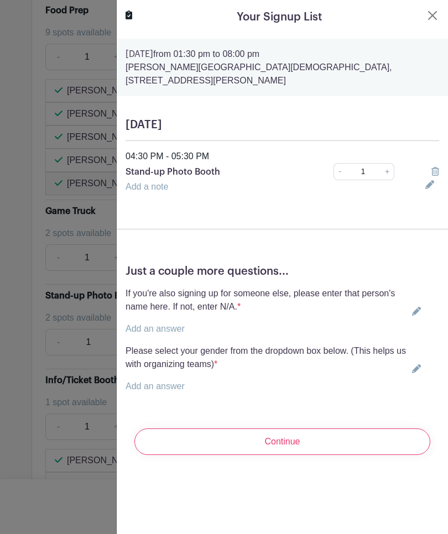
click at [414, 307] on icon at bounding box center [416, 311] width 9 height 9
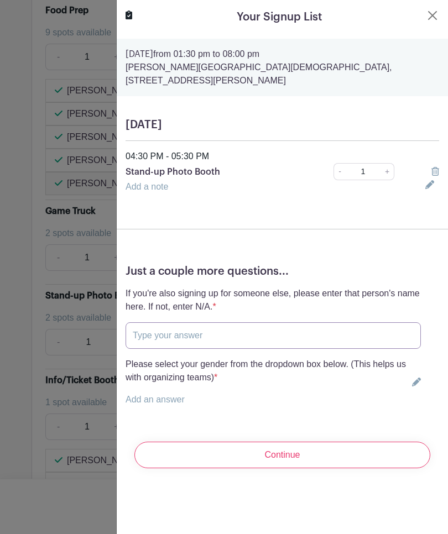
click at [226, 322] on input "text" at bounding box center [273, 335] width 295 height 27
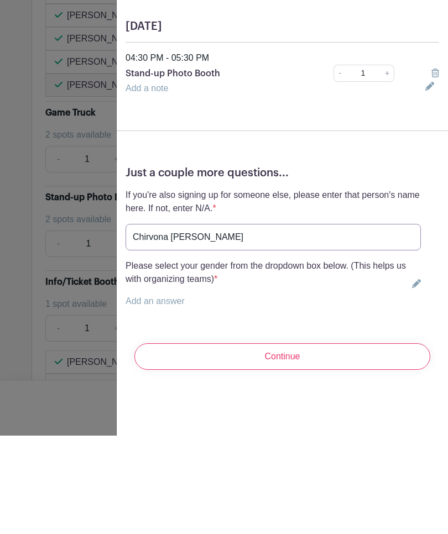
type input "Chirvona Frank"
click at [418, 378] on icon at bounding box center [416, 382] width 9 height 9
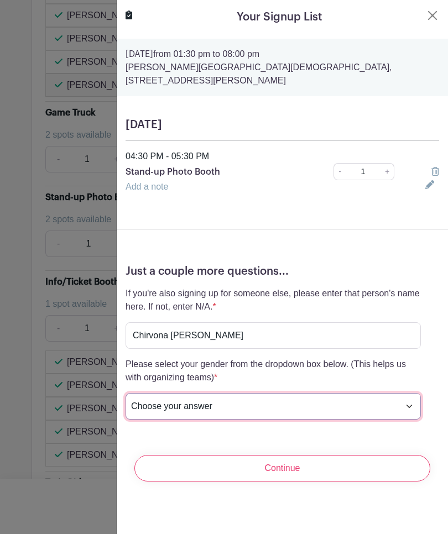
click at [405, 393] on select "Choose your answer Female Male I prefer not to answer" at bounding box center [273, 406] width 295 height 27
select select "5152"
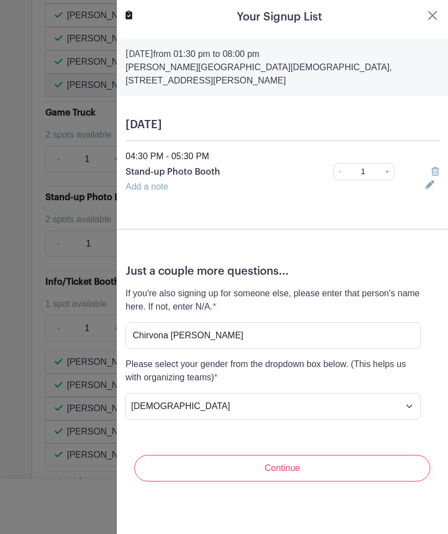
click at [332, 456] on input "Continue" at bounding box center [282, 468] width 296 height 27
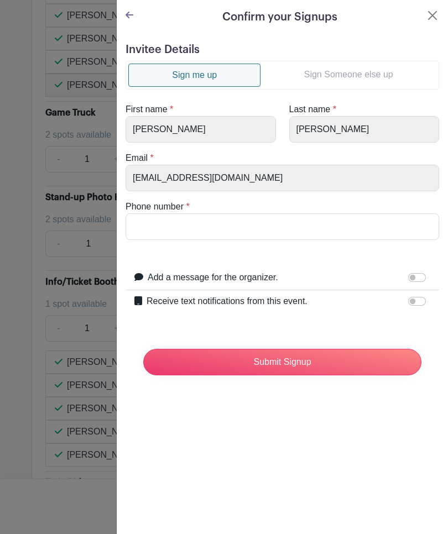
click at [375, 72] on link "Sign Someone else up" at bounding box center [348, 75] width 176 height 22
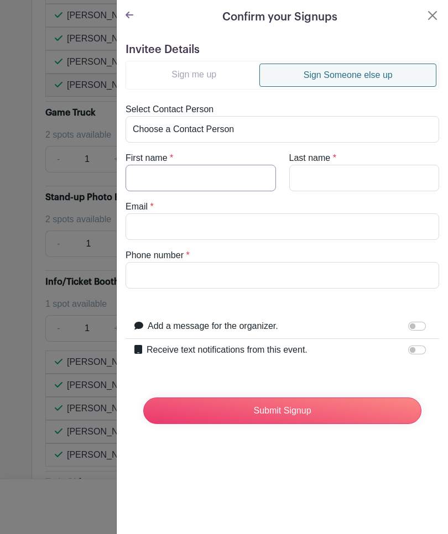
click at [208, 182] on input "First name" at bounding box center [201, 178] width 150 height 27
type input "Chirvona"
click at [328, 173] on input "Last name" at bounding box center [364, 178] width 150 height 27
type input "Frank"
click at [195, 221] on input "Email" at bounding box center [283, 226] width 314 height 27
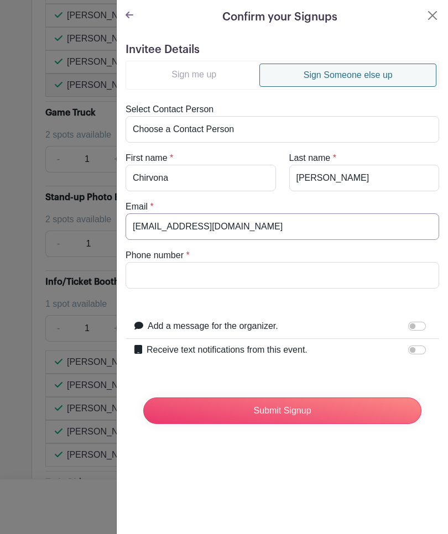
type input "chirvonafrank@yahoo.com"
click at [223, 283] on input "Phone number" at bounding box center [283, 275] width 314 height 27
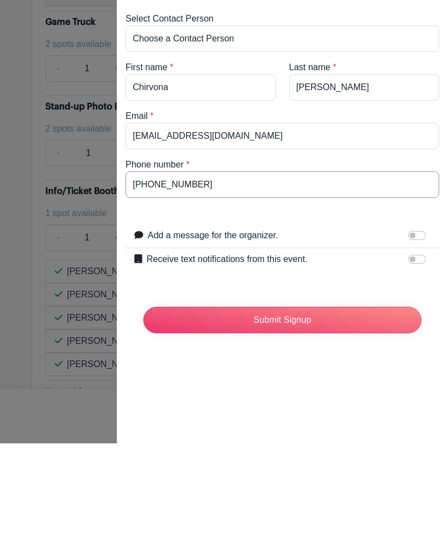
type input "769-798-5372"
click at [333, 398] on input "Submit Signup" at bounding box center [282, 411] width 278 height 27
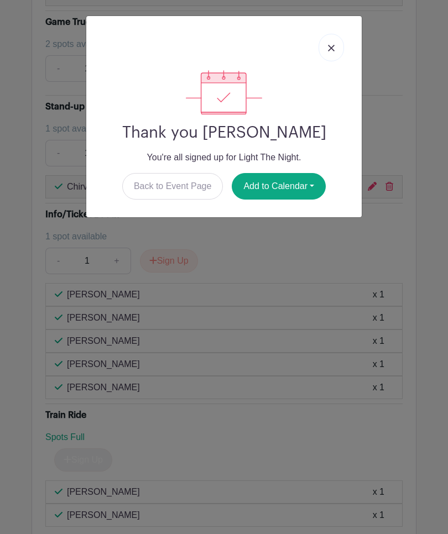
click at [340, 45] on link at bounding box center [331, 48] width 25 height 28
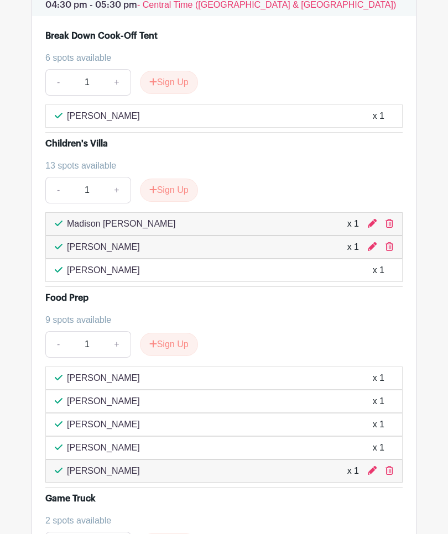
scroll to position [4651, 0]
click at [166, 202] on button "Sign Up" at bounding box center [169, 190] width 58 height 23
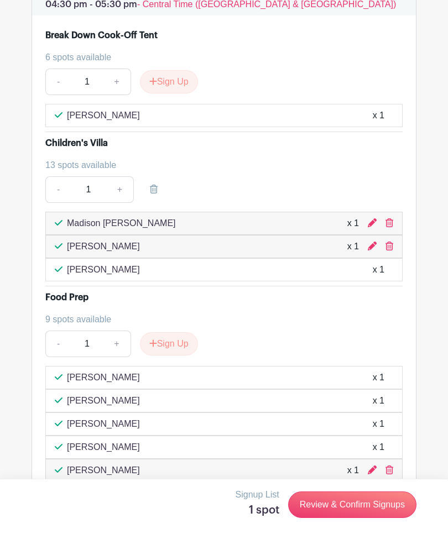
click at [354, 518] on link "Review & Confirm Signups" at bounding box center [352, 505] width 128 height 27
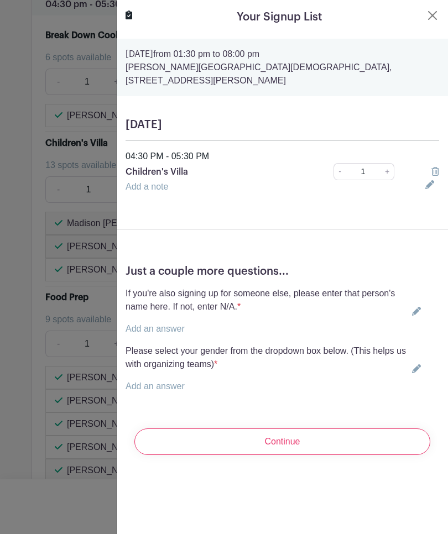
click at [412, 307] on icon at bounding box center [416, 311] width 9 height 9
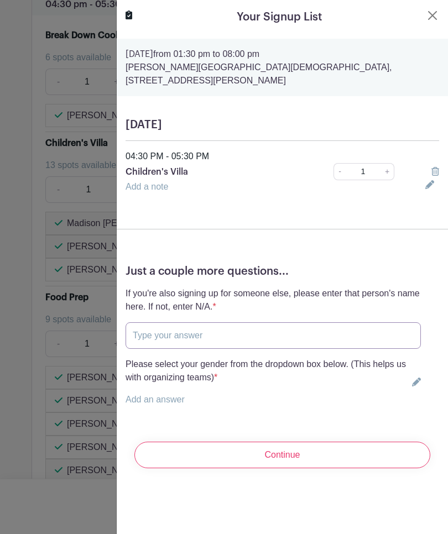
click at [199, 333] on input "text" at bounding box center [273, 335] width 295 height 27
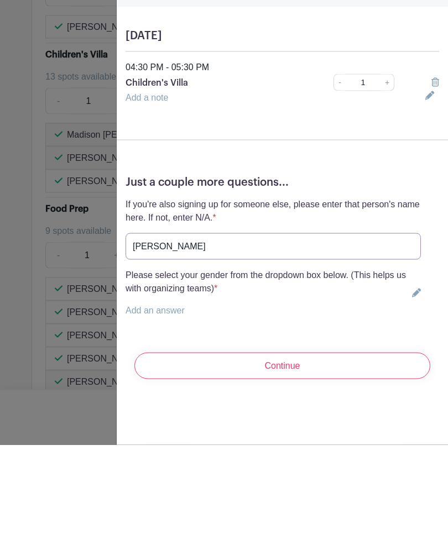
type input "Asia Wade"
click at [412, 378] on icon at bounding box center [416, 382] width 9 height 9
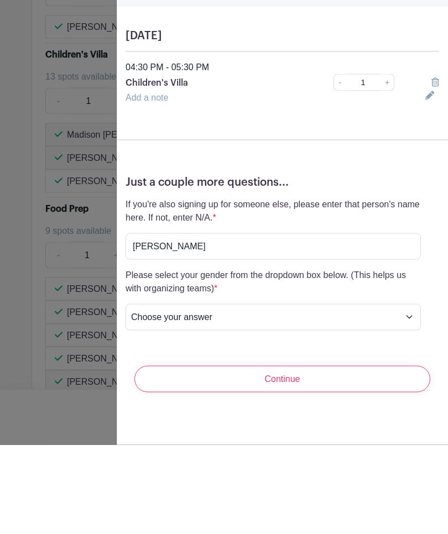
scroll to position [4741, 0]
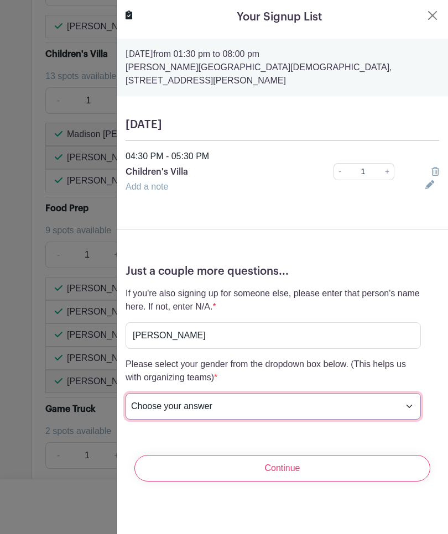
click at [399, 394] on select "Choose your answer Female Male I prefer not to answer" at bounding box center [273, 406] width 295 height 27
select select "5152"
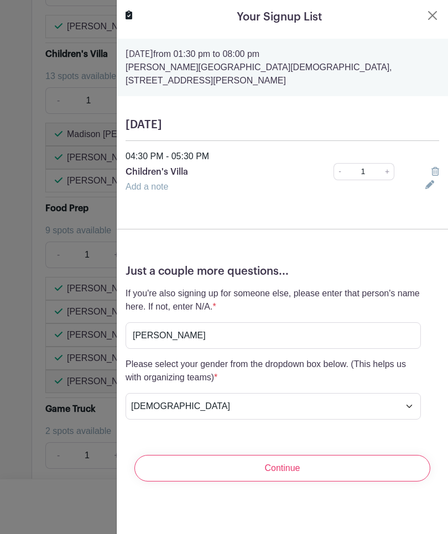
click at [336, 463] on input "Continue" at bounding box center [282, 468] width 296 height 27
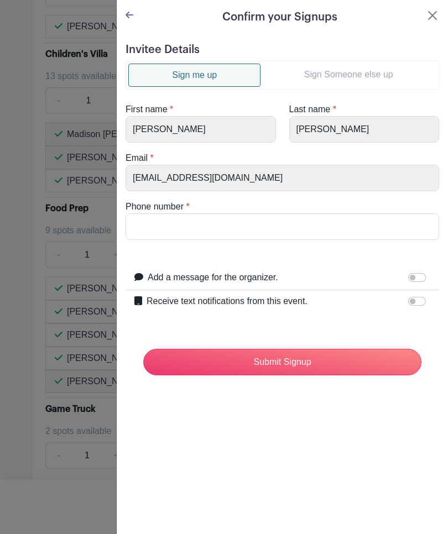
click at [353, 77] on link "Sign Someone else up" at bounding box center [348, 75] width 176 height 22
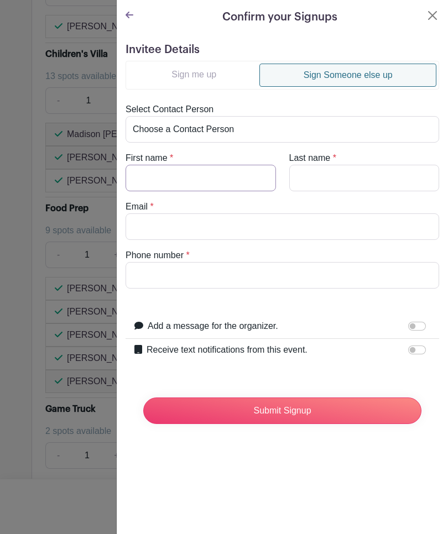
click at [194, 181] on input "First name" at bounding box center [201, 178] width 150 height 27
type input "Asia"
click at [343, 174] on input "Last name" at bounding box center [364, 178] width 150 height 27
type input "Wade"
click at [206, 227] on input "Email" at bounding box center [283, 226] width 314 height 27
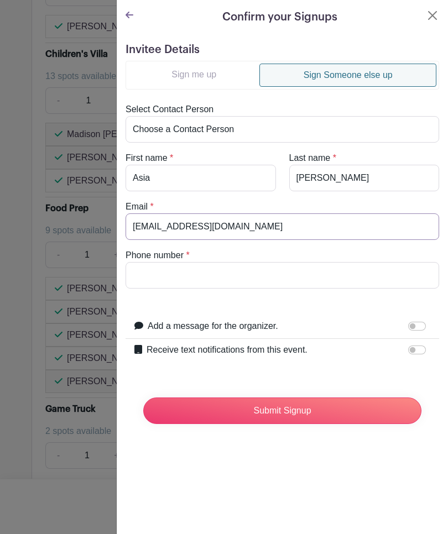
type input "wadeasia10@gmail.com"
click at [253, 281] on input "Phone number" at bounding box center [283, 275] width 314 height 27
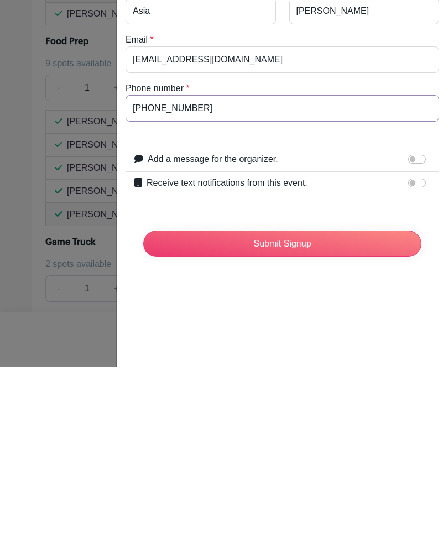
type input "601-506-5298"
click at [330, 398] on input "Submit Signup" at bounding box center [282, 411] width 278 height 27
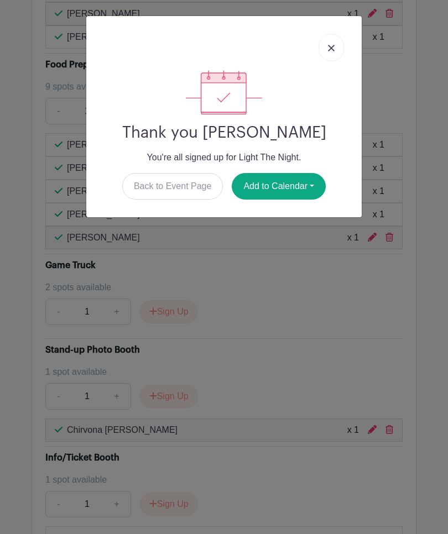
click at [334, 46] on img at bounding box center [331, 48] width 7 height 7
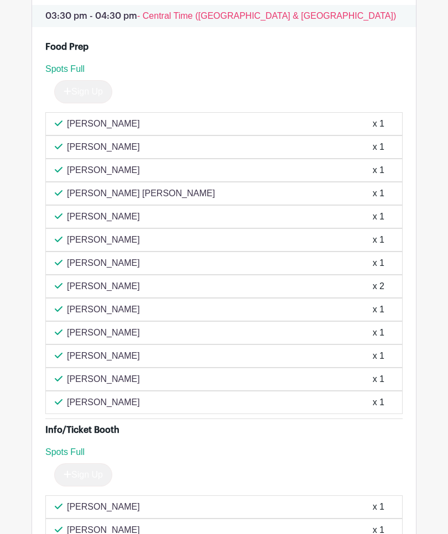
scroll to position [2484, 0]
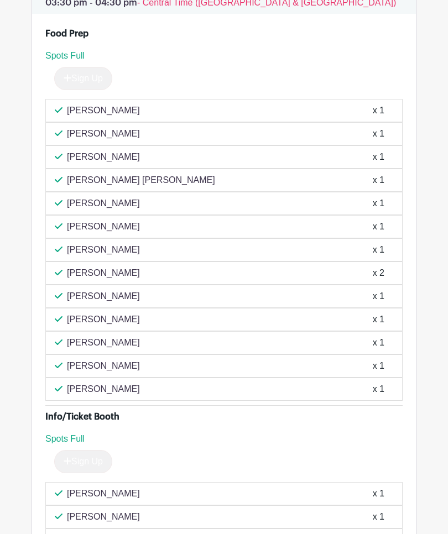
click at [48, 122] on div "Breyona Fields x 1" at bounding box center [223, 110] width 357 height 23
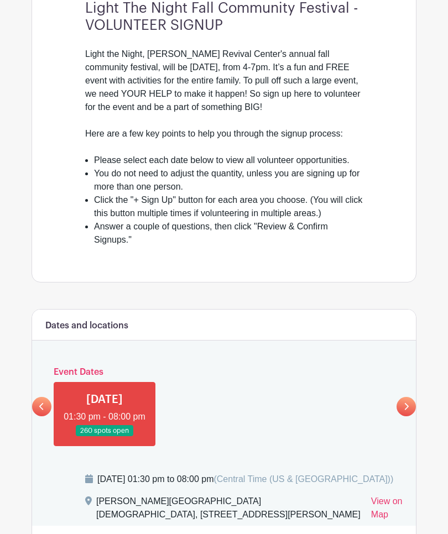
scroll to position [378, 0]
click at [36, 416] on link at bounding box center [41, 406] width 19 height 19
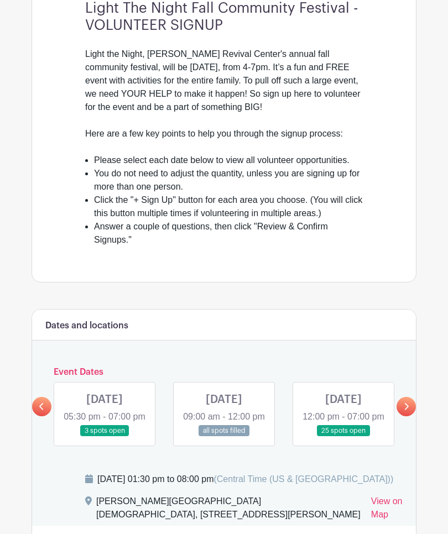
click at [343, 437] on link at bounding box center [343, 437] width 0 height 0
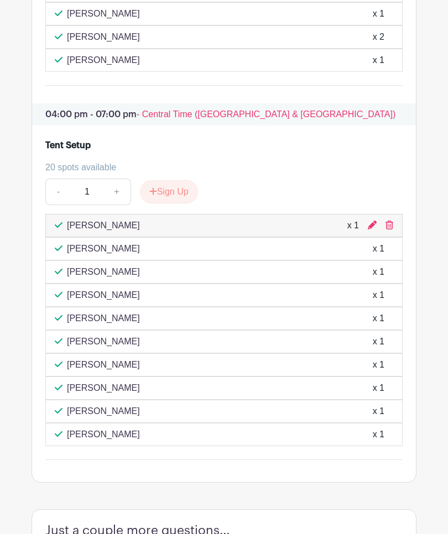
scroll to position [1327, 0]
click at [180, 204] on button "Sign Up" at bounding box center [169, 191] width 58 height 23
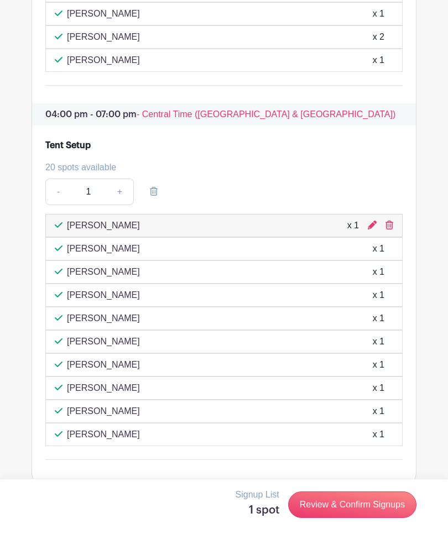
click at [388, 518] on link "Review & Confirm Signups" at bounding box center [352, 505] width 128 height 27
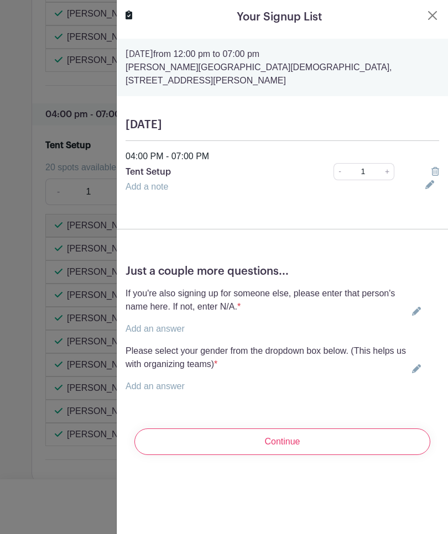
click at [419, 307] on icon at bounding box center [416, 311] width 9 height 9
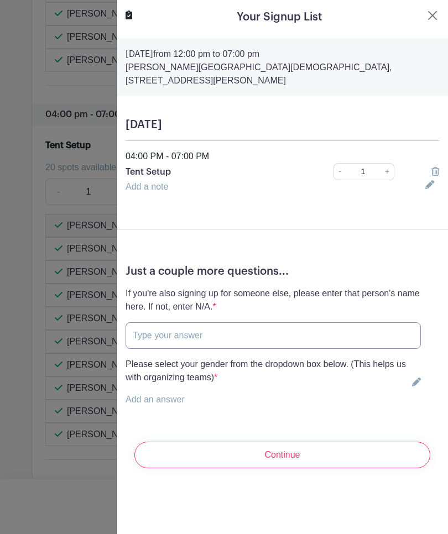
click at [215, 323] on input "text" at bounding box center [273, 335] width 295 height 27
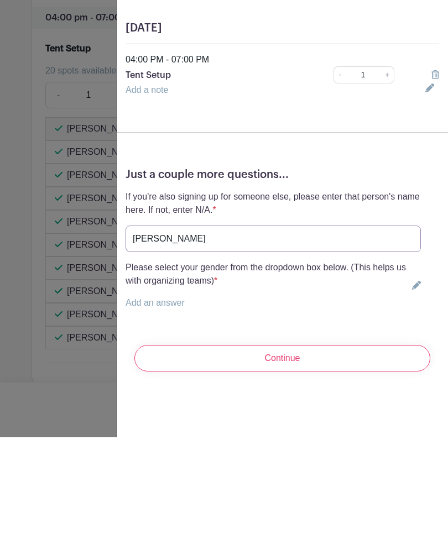
type input "Jerry Jerdine Jr"
click at [415, 378] on icon at bounding box center [416, 382] width 9 height 9
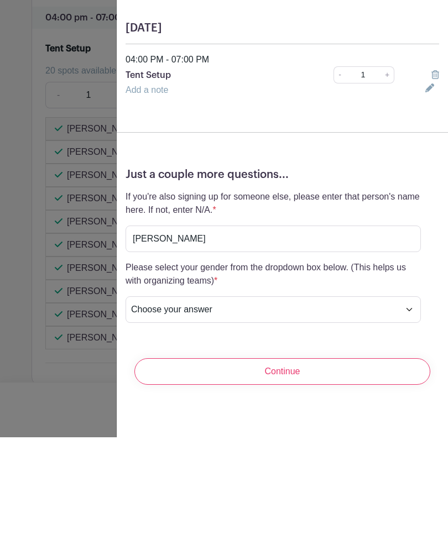
scroll to position [1423, 0]
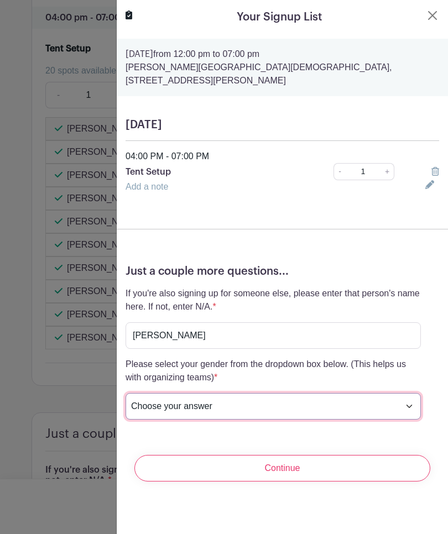
click at [410, 394] on select "Choose your answer Female Male I prefer not to answer" at bounding box center [273, 406] width 295 height 27
select select "5153"
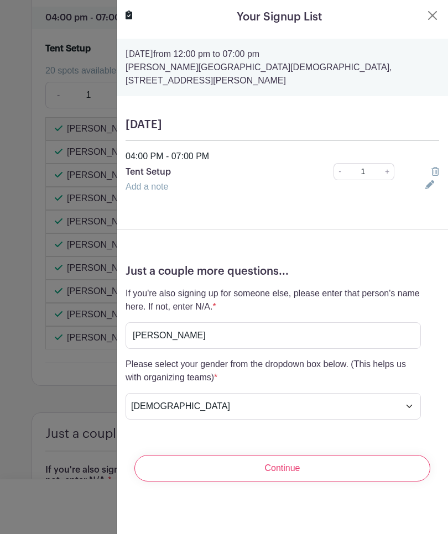
click at [345, 460] on input "Continue" at bounding box center [282, 468] width 296 height 27
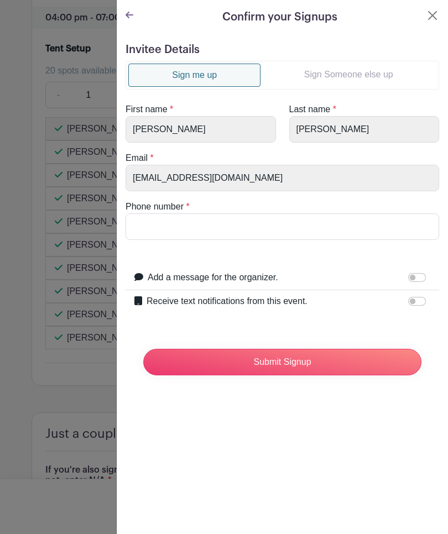
click at [353, 72] on link "Sign Someone else up" at bounding box center [348, 75] width 176 height 22
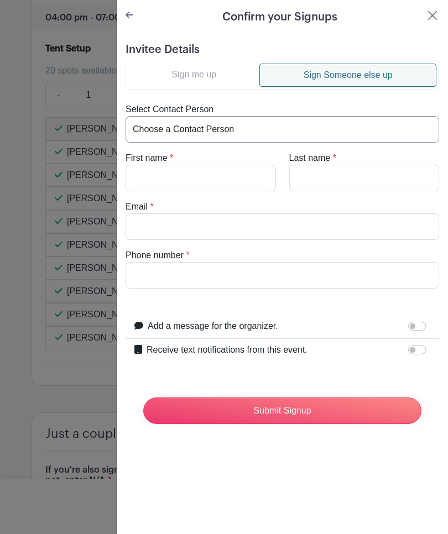
click at [234, 133] on select "Choose a Contact Person Adoria Tyler (msdaceadoria@gmail.com) Airianna Booker (…" at bounding box center [283, 129] width 314 height 27
click at [188, 179] on input "First name" at bounding box center [201, 178] width 150 height 27
type input "Jerry"
click at [330, 186] on input "Last name" at bounding box center [364, 178] width 150 height 27
type input "Jerdine Jr"
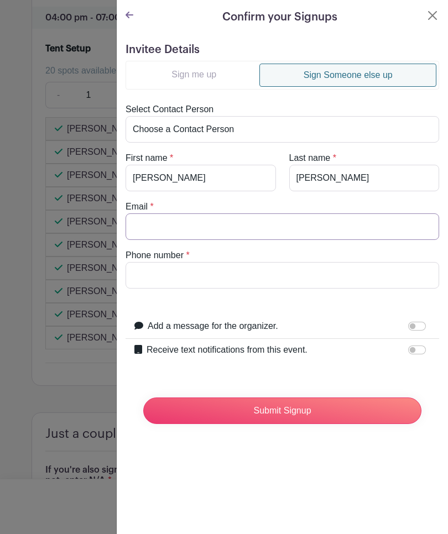
click at [169, 228] on input "Email" at bounding box center [283, 226] width 314 height 27
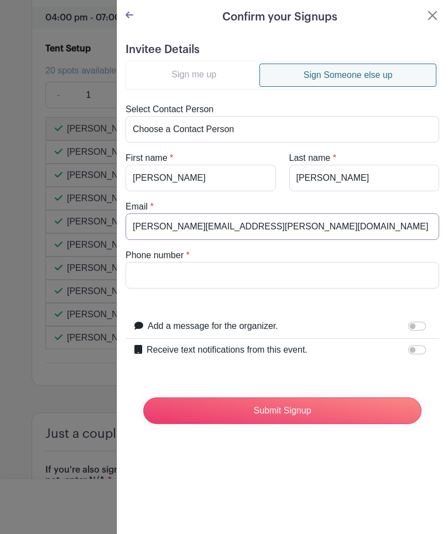
type input "jerry.jerdine@ergon.com"
click at [189, 279] on input "Phone number" at bounding box center [283, 275] width 314 height 27
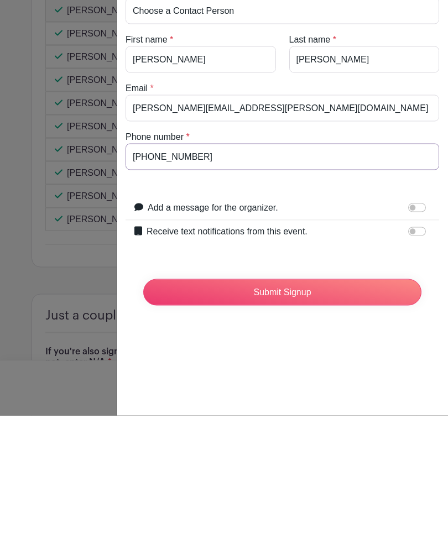
type input "601-826-5066"
click at [332, 398] on input "Submit Signup" at bounding box center [282, 411] width 278 height 27
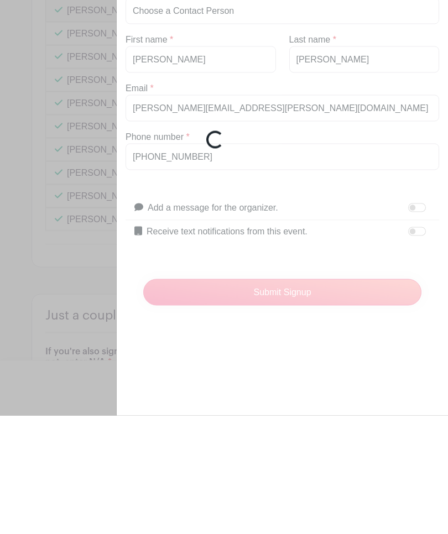
scroll to position [1542, 0]
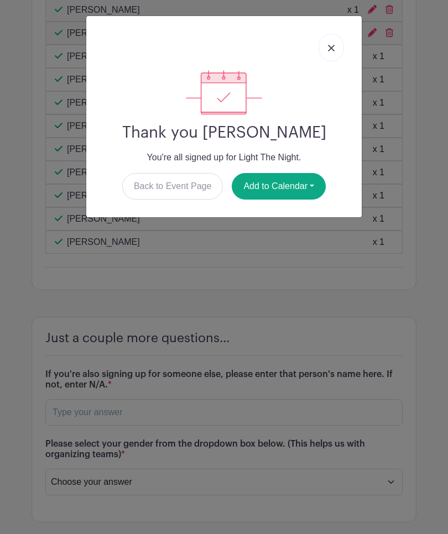
click at [329, 54] on link at bounding box center [331, 48] width 25 height 28
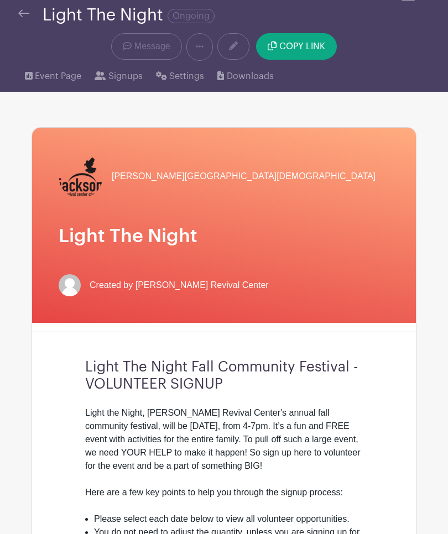
scroll to position [0, 0]
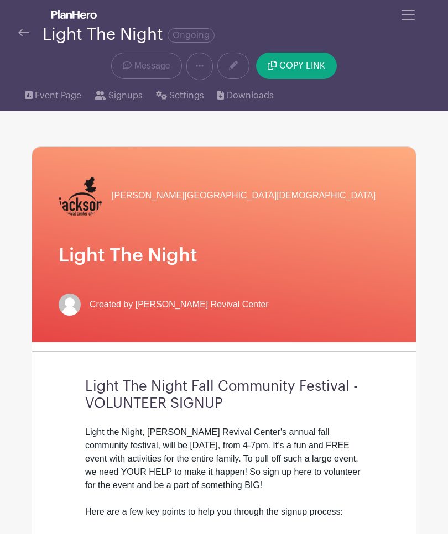
click at [124, 97] on span "Signups" at bounding box center [125, 95] width 34 height 13
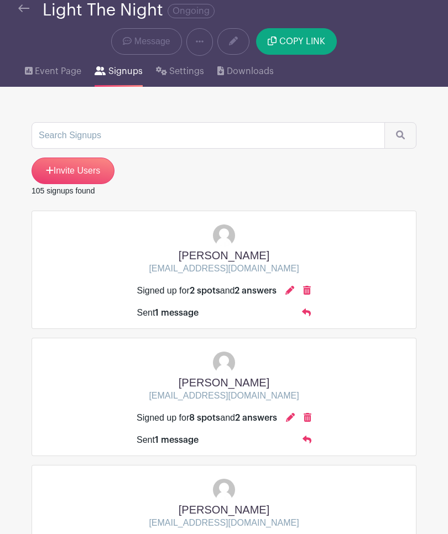
scroll to position [24, 0]
click at [248, 255] on h5 "Shawn Green" at bounding box center [224, 255] width 150 height 13
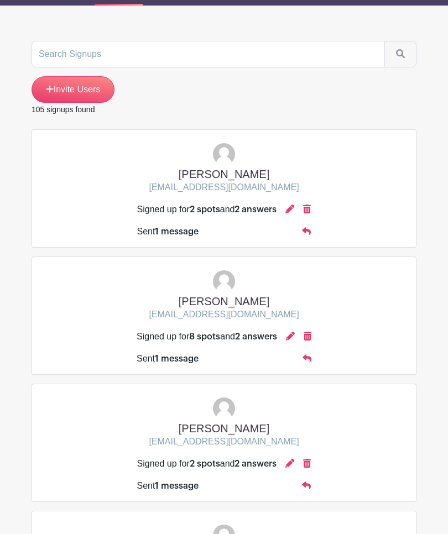
scroll to position [106, 0]
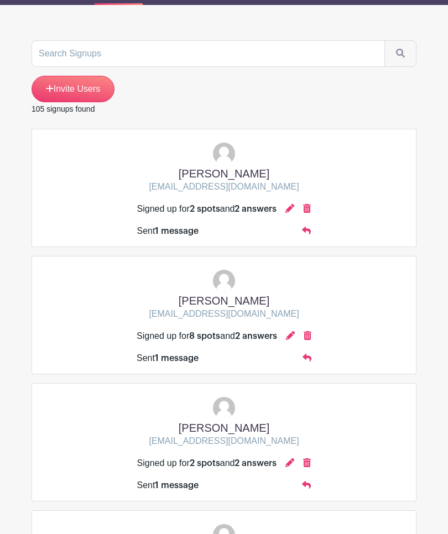
click at [306, 236] on link at bounding box center [306, 230] width 9 height 9
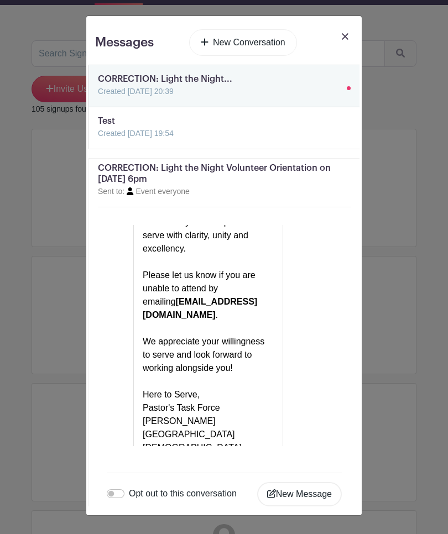
scroll to position [241, 0]
click at [344, 36] on img at bounding box center [345, 36] width 7 height 7
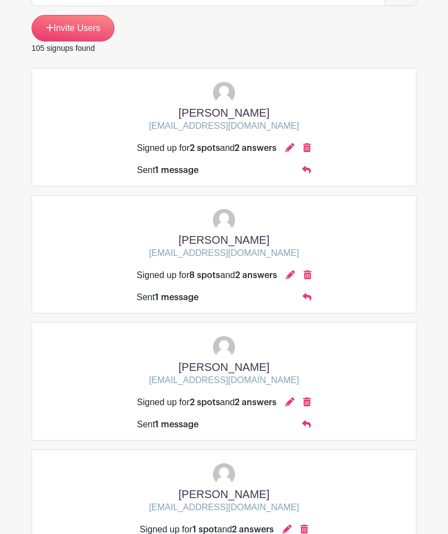
scroll to position [0, 0]
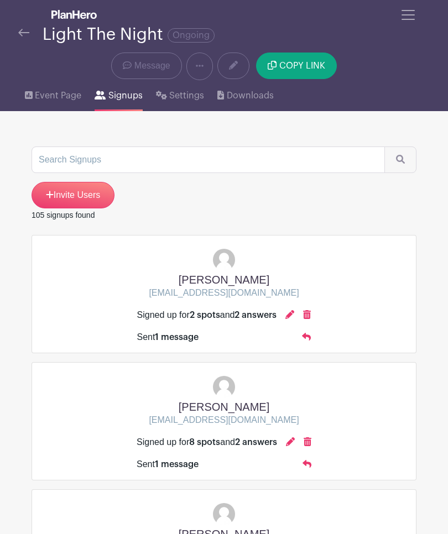
click at [40, 221] on div "105 signups found" at bounding box center [224, 214] width 385 height 13
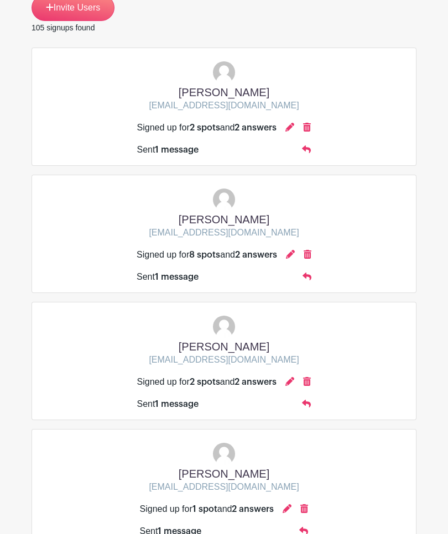
scroll to position [187, 0]
click at [137, 253] on div "Signed up for 8 spots and 2 answers" at bounding box center [207, 254] width 140 height 13
click at [260, 259] on span "2 answers" at bounding box center [256, 255] width 42 height 9
click at [231, 220] on h5 "dena bates" at bounding box center [224, 219] width 150 height 13
click at [241, 244] on div "Signed up for 8 spots and 2 answers Sent 1 message" at bounding box center [224, 261] width 175 height 44
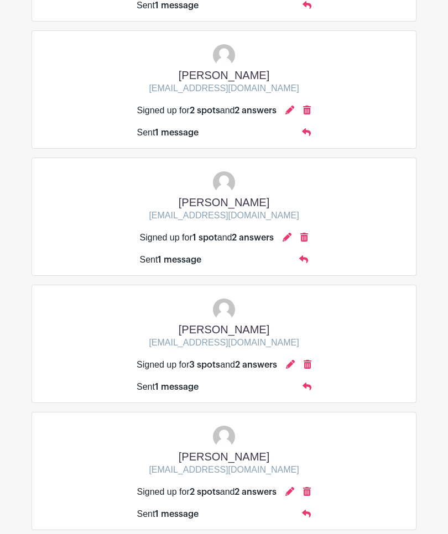
scroll to position [459, 0]
click at [255, 348] on p "dejahcalhoun@yahoo.com" at bounding box center [224, 342] width 150 height 13
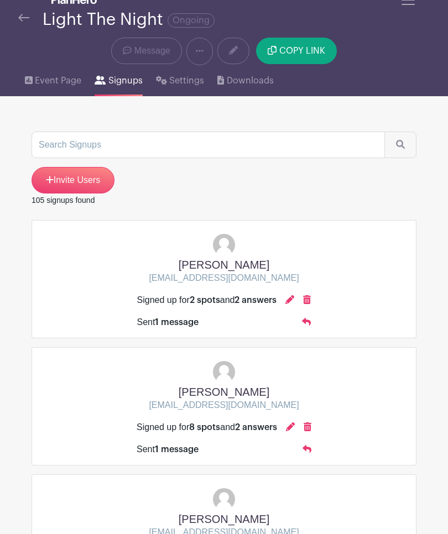
scroll to position [0, 0]
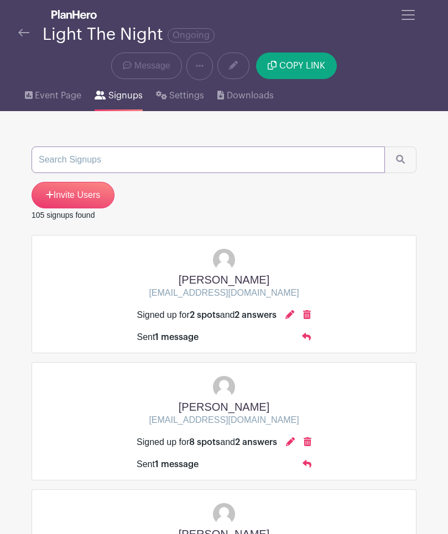
click at [51, 165] on input "search" at bounding box center [208, 160] width 353 height 27
type input "Dena bates"
click at [400, 160] on button "submit" at bounding box center [400, 160] width 32 height 27
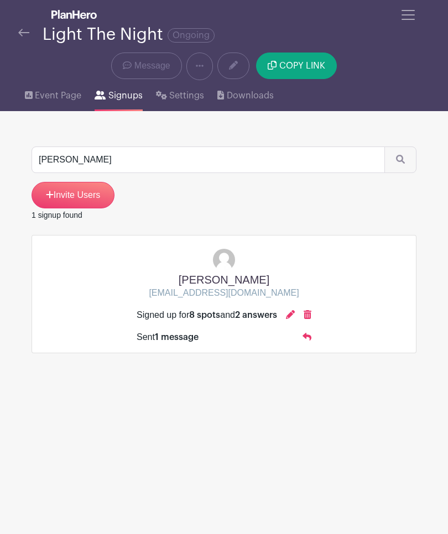
click at [238, 299] on p "luregetter@gmail.com" at bounding box center [224, 292] width 150 height 13
click at [310, 341] on icon at bounding box center [307, 336] width 9 height 9
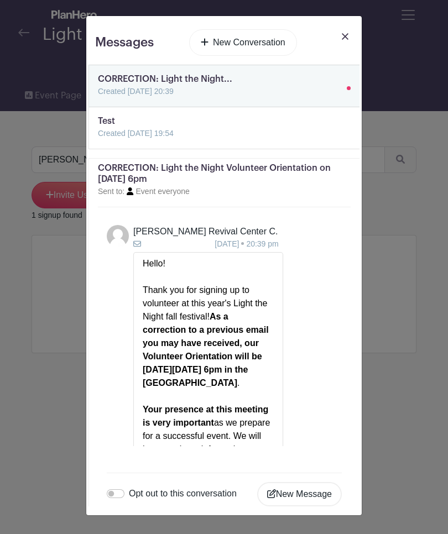
click at [342, 40] on img at bounding box center [345, 36] width 7 height 7
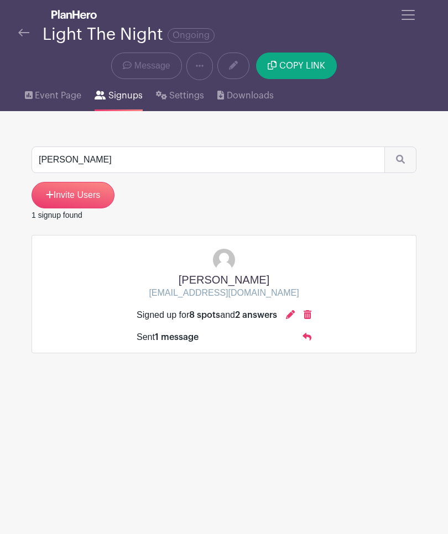
click at [22, 33] on img at bounding box center [23, 33] width 11 height 8
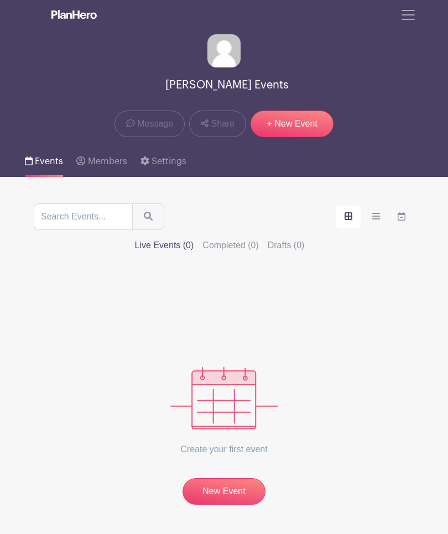
click at [410, 22] on span "Toggle navigation" at bounding box center [408, 15] width 17 height 17
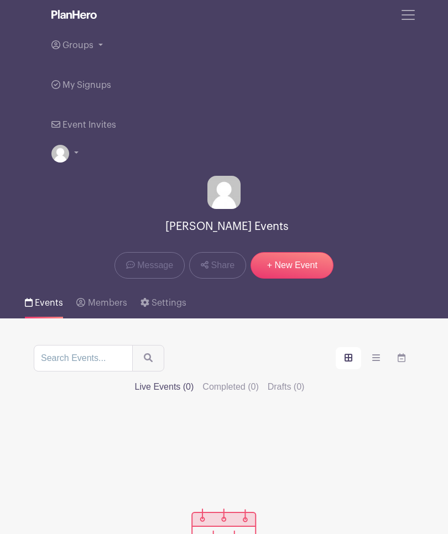
click at [76, 90] on span "My Signups" at bounding box center [86, 85] width 49 height 9
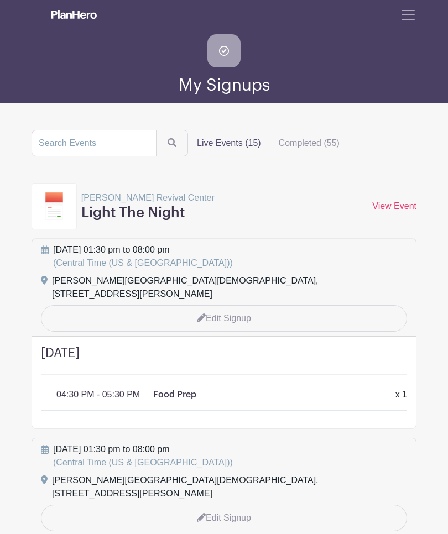
click at [413, 19] on span "Toggle navigation" at bounding box center [408, 15] width 17 height 17
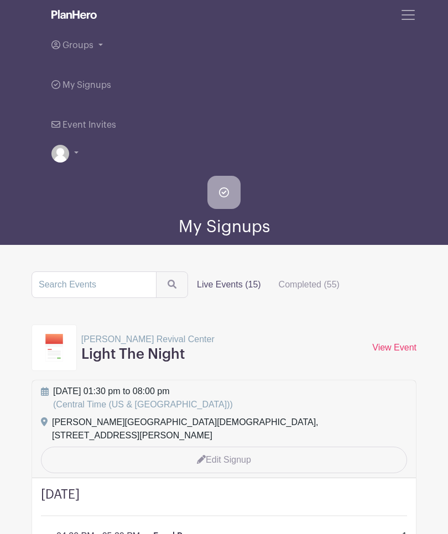
click at [92, 46] on span "Groups" at bounding box center [77, 45] width 31 height 9
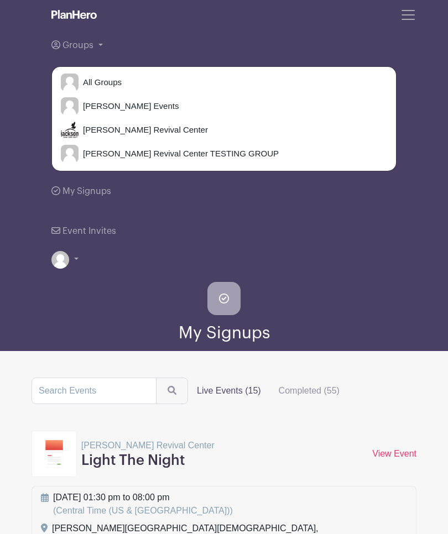
click at [155, 134] on span "Jackson Revival Center" at bounding box center [143, 130] width 129 height 13
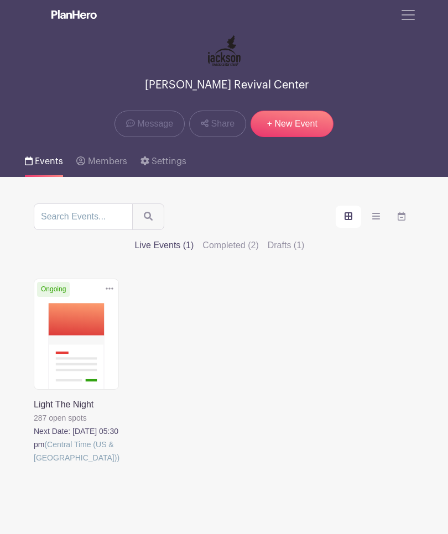
click at [34, 465] on link at bounding box center [34, 465] width 0 height 0
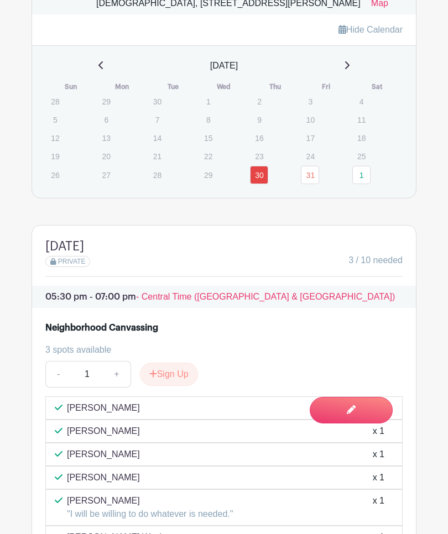
scroll to position [885, 0]
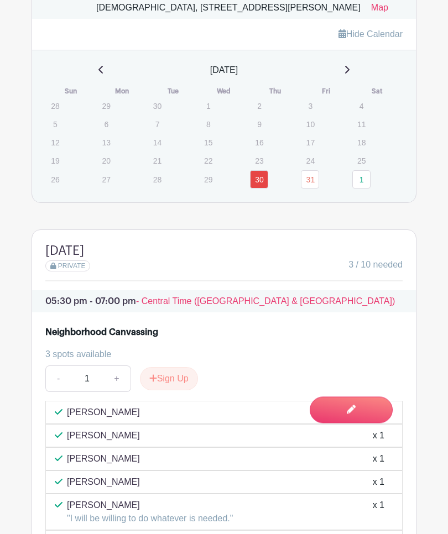
click at [388, 203] on div "Hide Calendar October 2025 Sun Mon Tue Wed Thu Fri Sat 28 29 30 1 2 3 4 5 6 7 8…" at bounding box center [224, 111] width 384 height 184
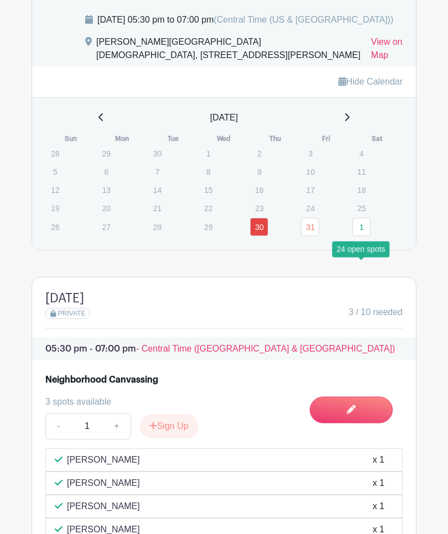
scroll to position [838, 0]
click at [366, 236] on link "1" at bounding box center [361, 227] width 18 height 18
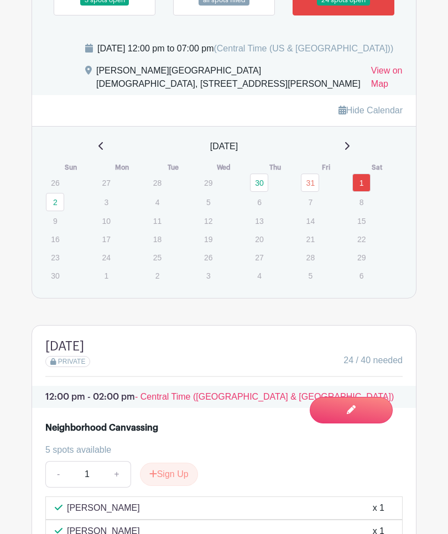
scroll to position [808, 0]
